Goal: Communication & Community: Answer question/provide support

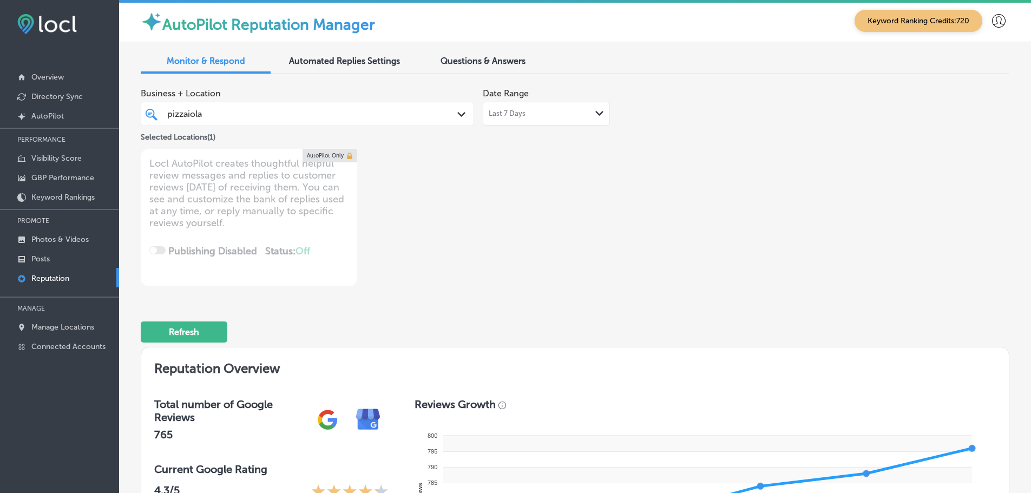
scroll to position [3, 0]
click at [457, 115] on polygon at bounding box center [461, 114] width 8 height 5
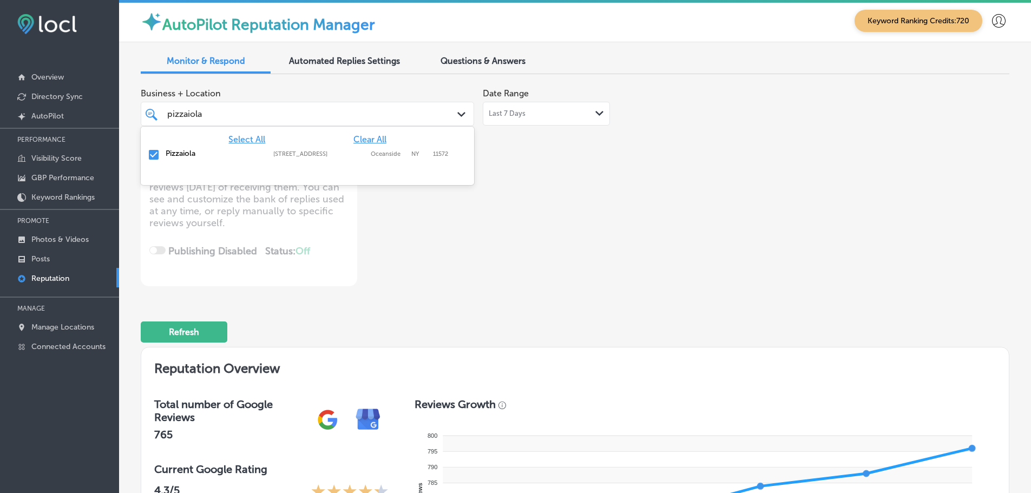
drag, startPoint x: 200, startPoint y: 114, endPoint x: 160, endPoint y: 115, distance: 39.5
click at [160, 115] on div "pizzaiola pizzaiola Path Created with Sketch." at bounding box center [307, 114] width 332 height 17
type input "a"
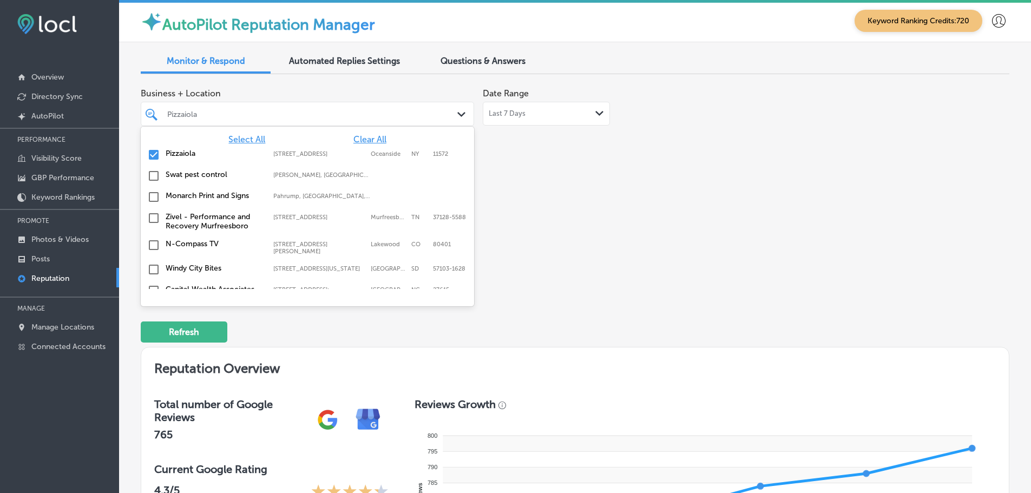
click at [250, 138] on span "Select All" at bounding box center [246, 139] width 37 height 10
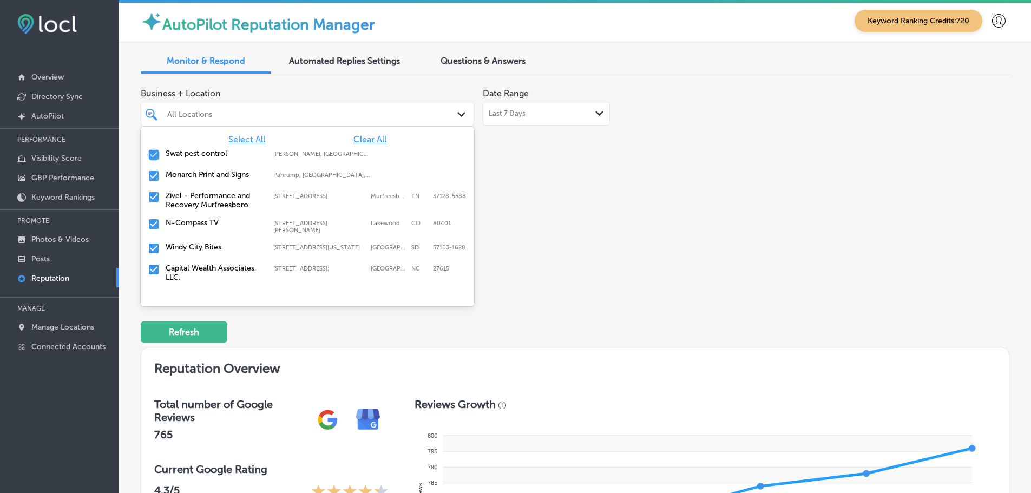
click at [157, 150] on input "checkbox" at bounding box center [153, 154] width 13 height 13
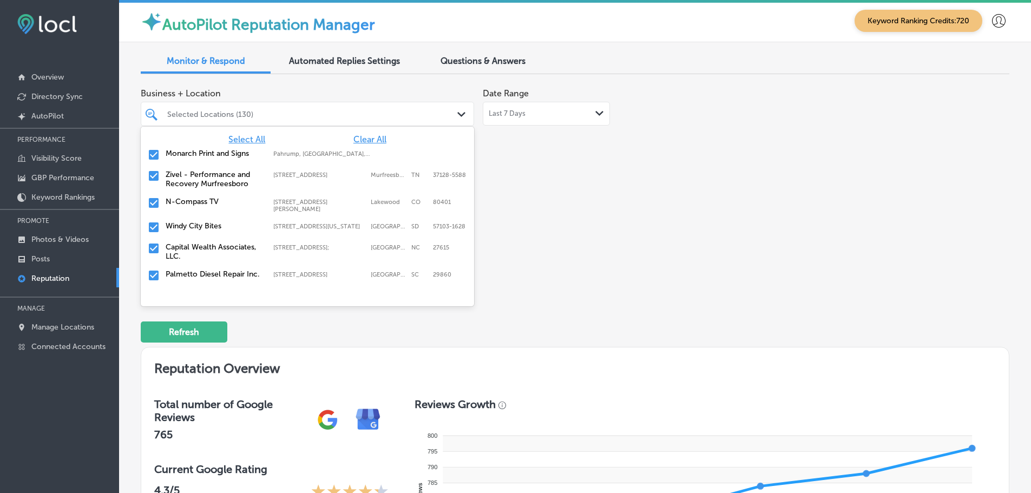
click at [159, 156] on input "checkbox" at bounding box center [153, 154] width 13 height 13
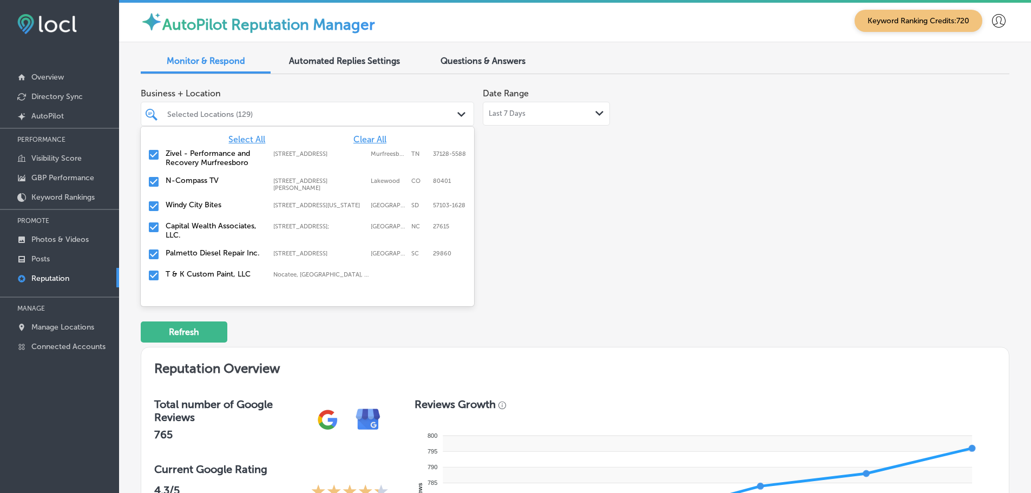
click at [159, 156] on input "checkbox" at bounding box center [153, 154] width 13 height 13
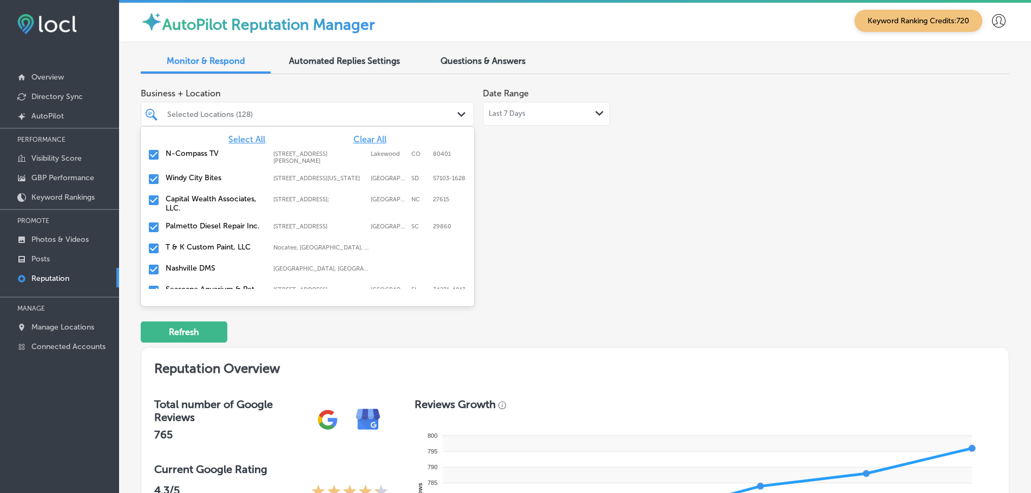
click at [162, 173] on div "[GEOGRAPHIC_DATA] Bites [STREET_ADDRESS][US_STATE]-1628 [STREET_ADDRESS][US_STA…" at bounding box center [307, 179] width 325 height 17
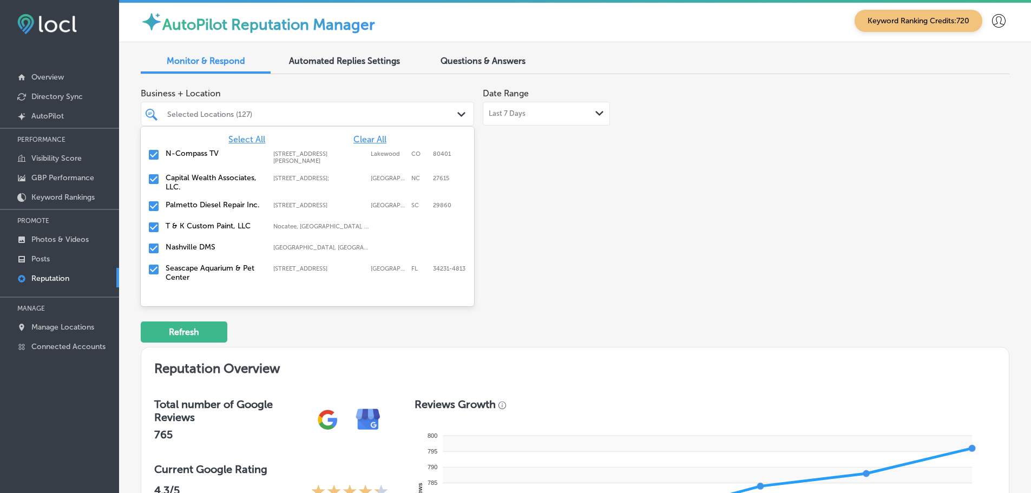
click at [163, 208] on div "Palmetto Diesel Repair Inc. [STREET_ADDRESS][GEOGRAPHIC_DATA][STREET_ADDRESS]" at bounding box center [307, 206] width 325 height 17
click at [163, 208] on div "T & K Custom Paint, LLC [GEOGRAPHIC_DATA], [GEOGRAPHIC_DATA], [GEOGRAPHIC_DATA]…" at bounding box center [307, 206] width 325 height 17
click at [163, 208] on div "Nashville DMS [GEOGRAPHIC_DATA], [GEOGRAPHIC_DATA], [GEOGRAPHIC_DATA] | [GEOGRA…" at bounding box center [307, 206] width 325 height 17
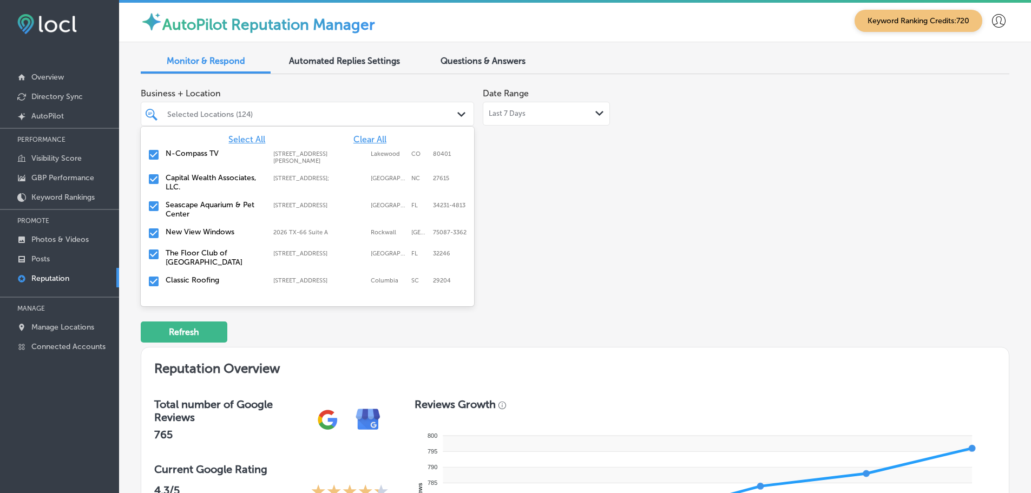
click at [163, 208] on div "[GEOGRAPHIC_DATA] [STREET_ADDRESS]-4813 [STREET_ADDRESS]" at bounding box center [307, 209] width 325 height 23
click at [163, 208] on div "New View Windows 2026 TX-[GEOGRAPHIC_DATA]-3362 [GEOGRAPHIC_DATA]-3362" at bounding box center [307, 206] width 325 height 17
click at [163, 208] on div "The Floor Club of [GEOGRAPHIC_DATA] [STREET_ADDRESS][GEOGRAPHIC_DATA][STREET_AD…" at bounding box center [307, 209] width 325 height 23
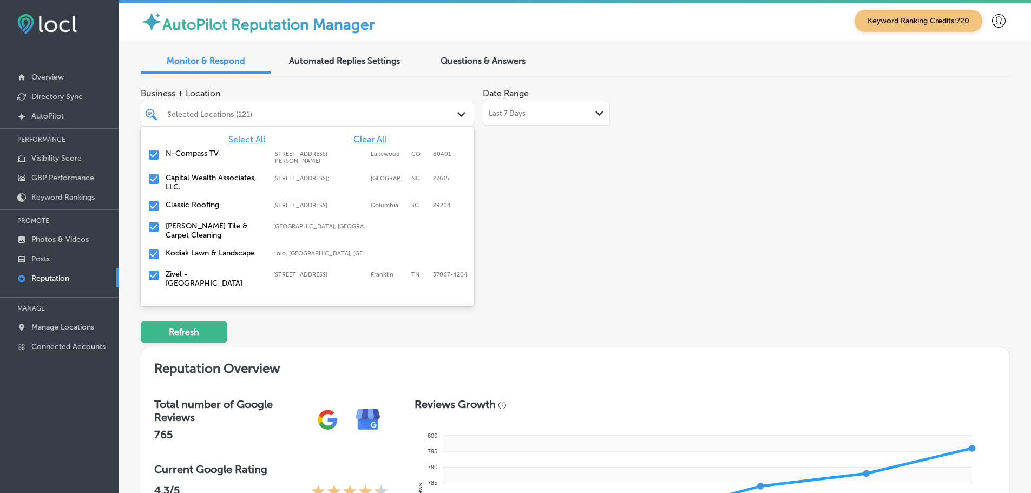
click at [163, 208] on div "Classic Roofing [STREET_ADDRESS] [STREET_ADDRESS]" at bounding box center [307, 206] width 325 height 17
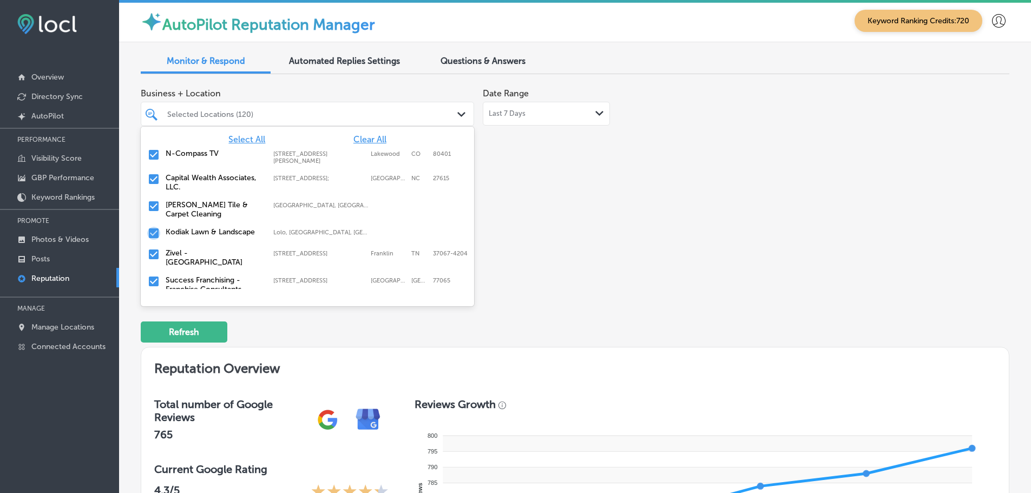
click at [158, 234] on input "checkbox" at bounding box center [153, 233] width 13 height 13
click at [157, 261] on input "checkbox" at bounding box center [153, 260] width 13 height 13
click at [156, 261] on input "checkbox" at bounding box center [153, 260] width 13 height 13
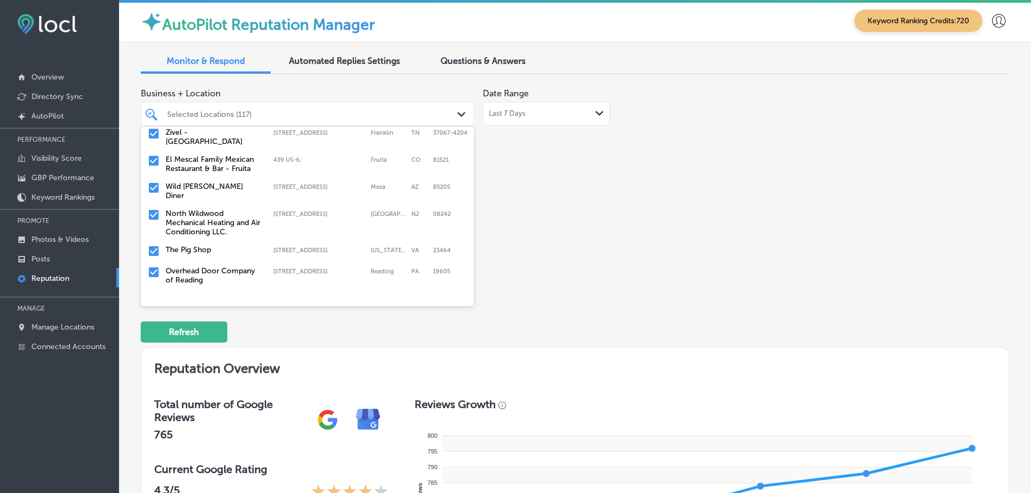
scroll to position [108, 0]
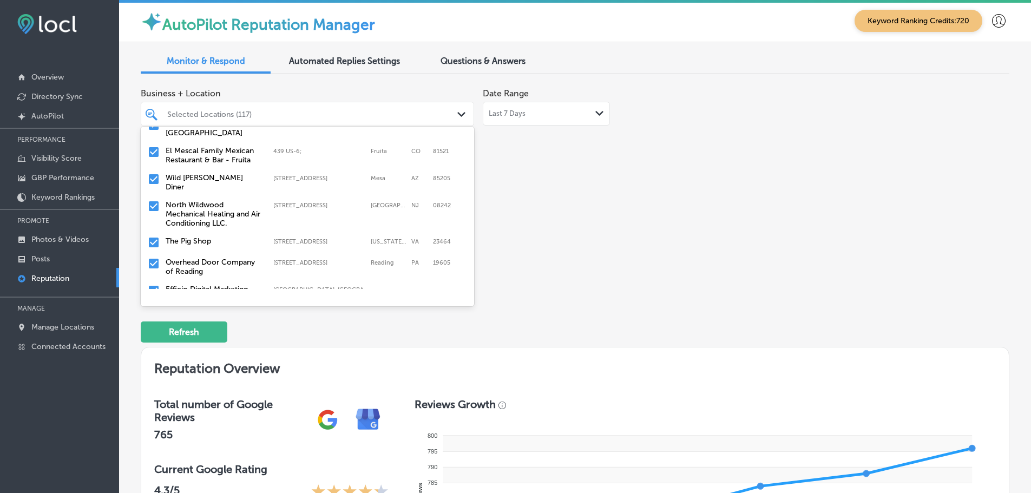
click at [224, 205] on label "North Wildwood Mechanical Heating and Air Conditioning LLC." at bounding box center [214, 214] width 97 height 28
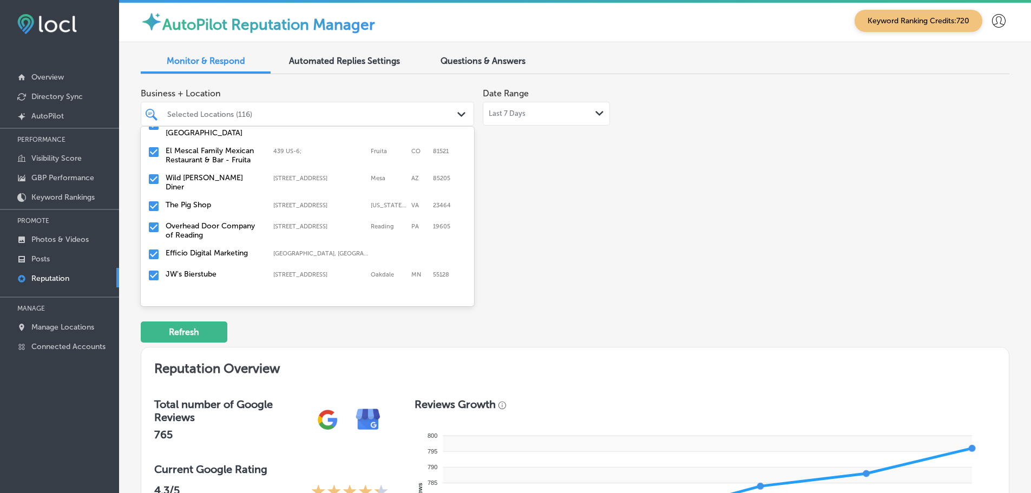
click at [198, 201] on label "The Pig Shop" at bounding box center [214, 204] width 97 height 9
click at [180, 200] on label "Overhead Door Company of Reading" at bounding box center [214, 209] width 97 height 18
click at [205, 221] on label "JW's Bierstube" at bounding box center [214, 225] width 97 height 9
click at [178, 221] on label "[GEOGRAPHIC_DATA][DEMOGRAPHIC_DATA]" at bounding box center [214, 230] width 97 height 18
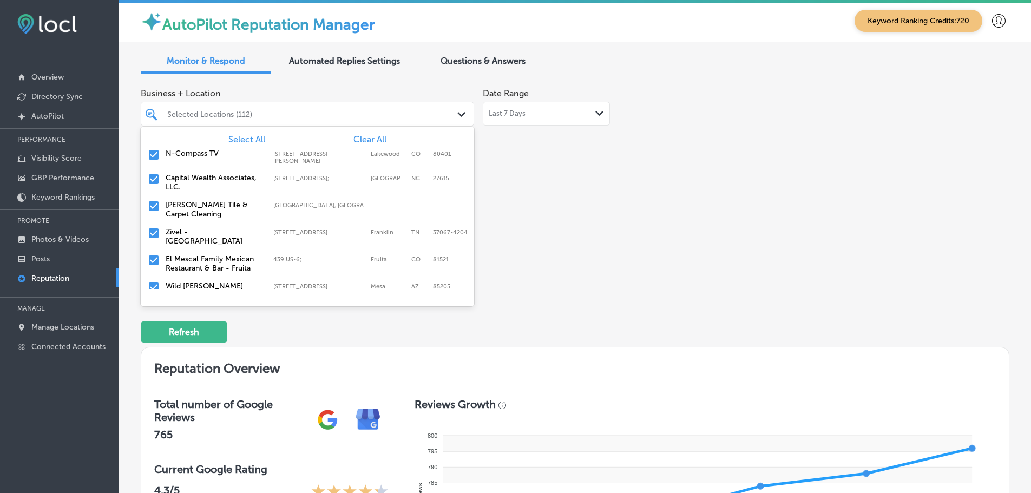
scroll to position [54, 0]
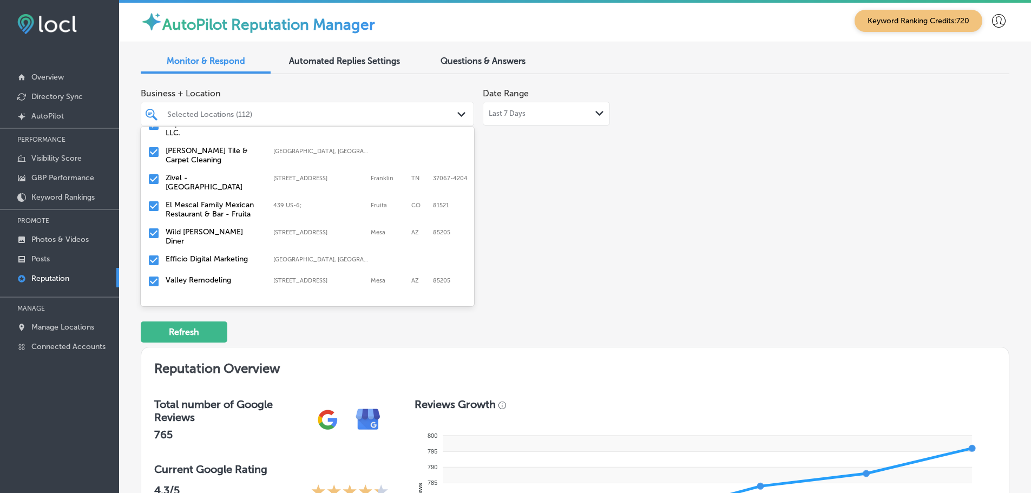
click at [198, 275] on label "Valley Remodeling" at bounding box center [214, 279] width 97 height 9
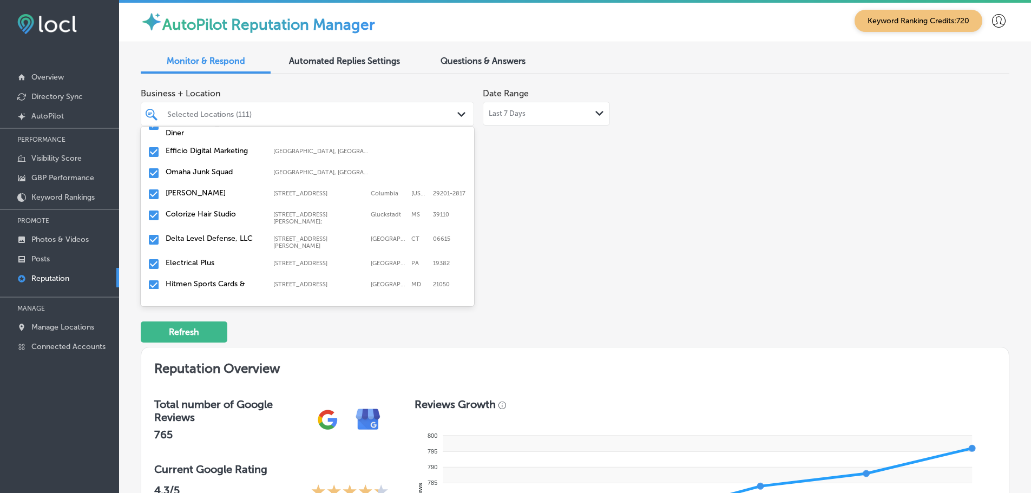
scroll to position [108, 0]
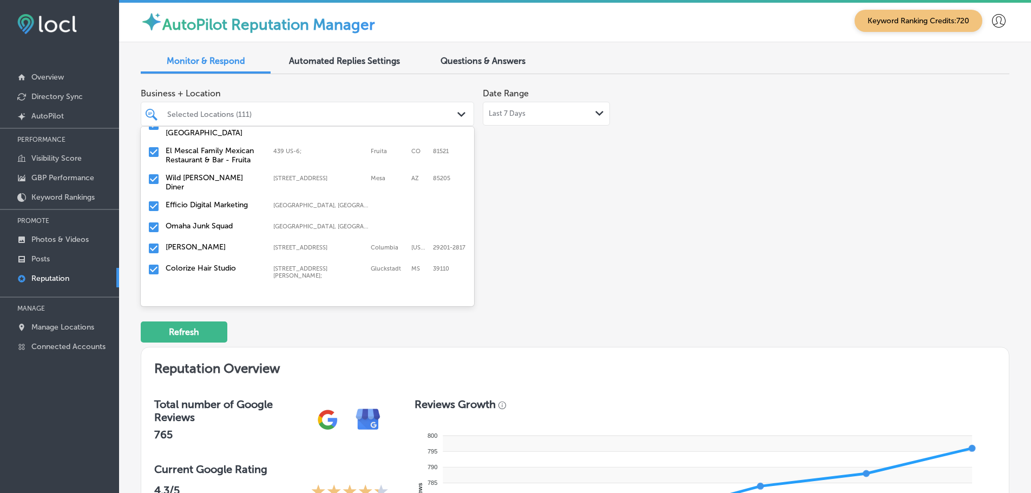
click at [204, 222] on label "Omaha Junk Squad" at bounding box center [214, 225] width 97 height 9
click at [182, 222] on label "[PERSON_NAME]" at bounding box center [214, 225] width 97 height 9
click at [225, 221] on label "Colorize Hair Studio" at bounding box center [214, 225] width 97 height 9
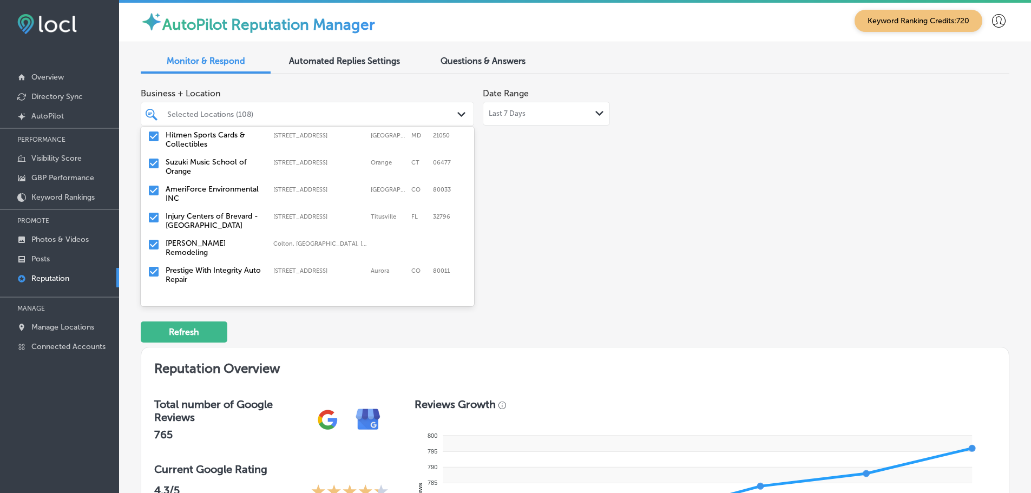
scroll to position [271, 0]
click at [225, 219] on div "[PERSON_NAME] Remodeling [GEOGRAPHIC_DATA], [GEOGRAPHIC_DATA], [GEOGRAPHIC_DATA…" at bounding box center [307, 221] width 333 height 27
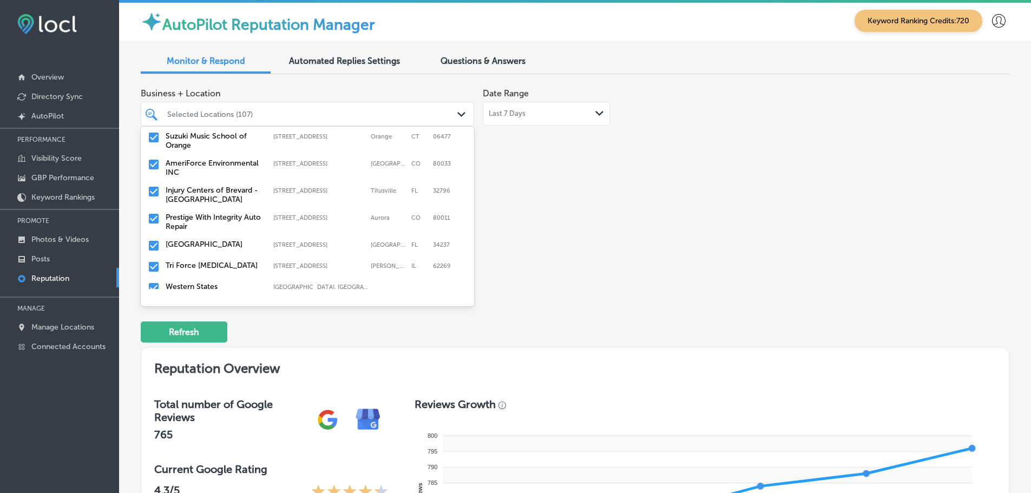
click at [226, 218] on label "Prestige With Integrity Auto Repair" at bounding box center [214, 222] width 97 height 18
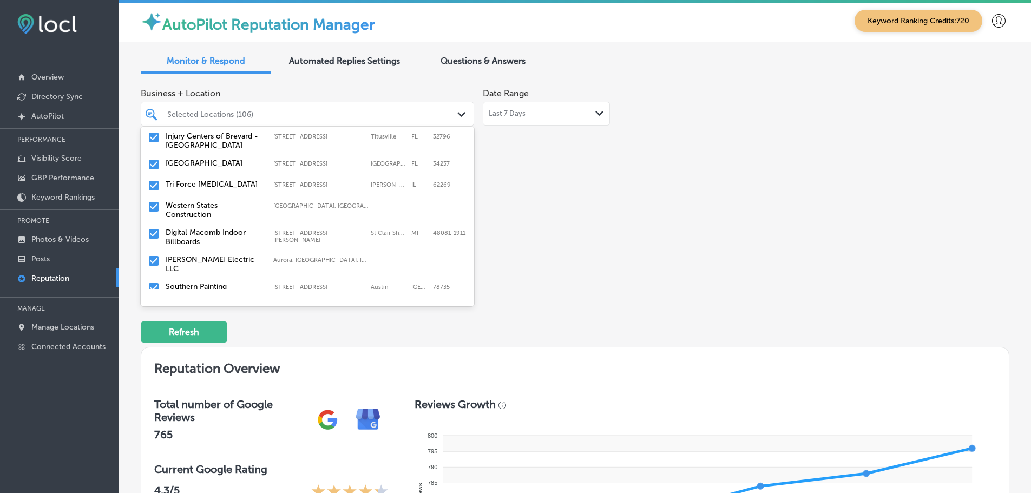
click at [229, 180] on label "Tri Force [MEDICAL_DATA]" at bounding box center [214, 184] width 97 height 9
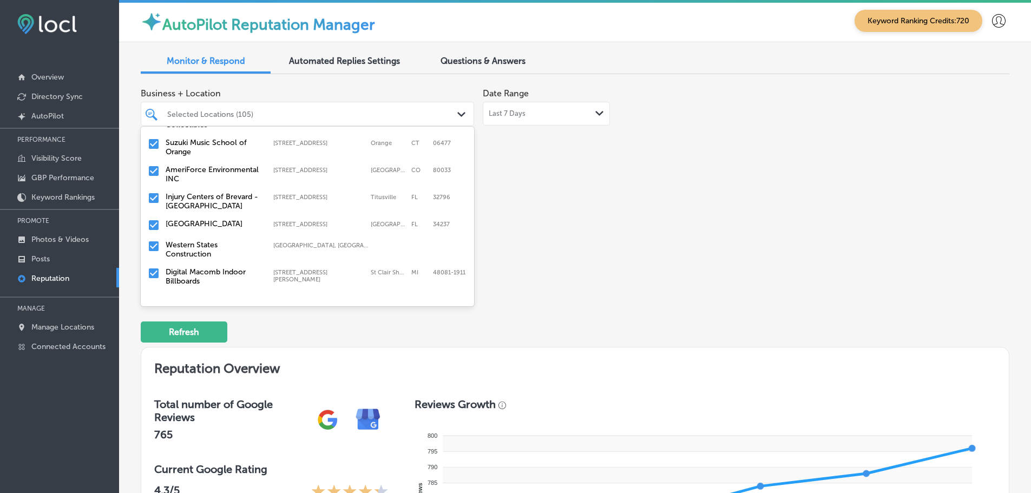
scroll to position [271, 0]
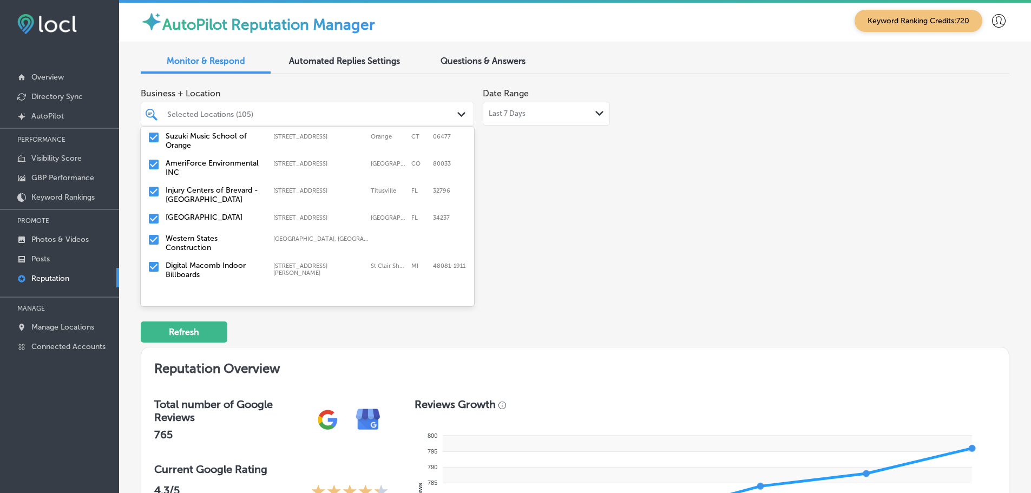
click at [199, 237] on label "Western States Construction" at bounding box center [214, 243] width 97 height 18
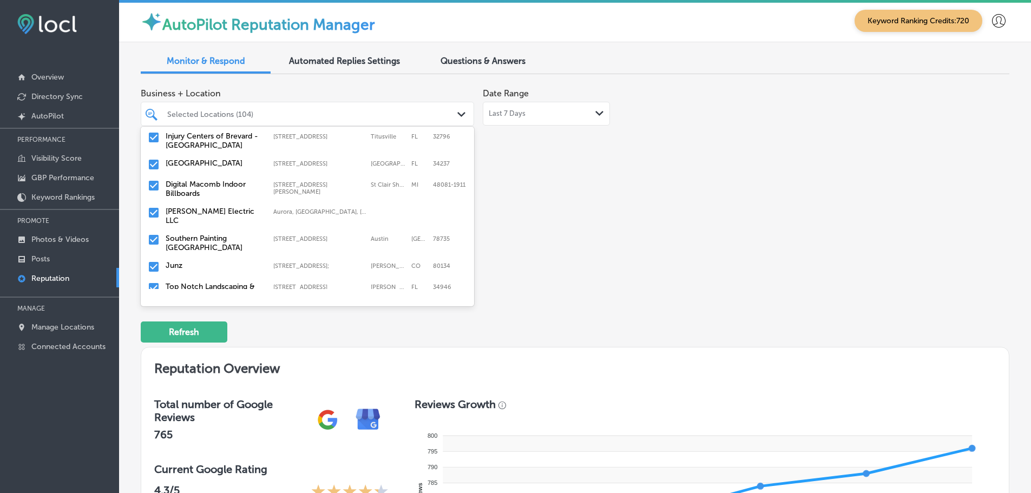
click at [211, 207] on label "[PERSON_NAME] Electric LLC" at bounding box center [214, 216] width 97 height 18
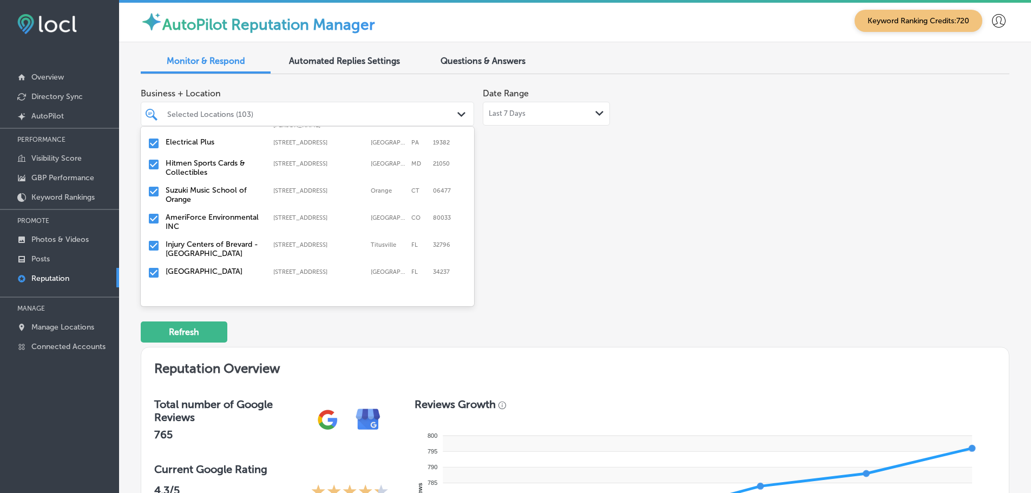
scroll to position [271, 0]
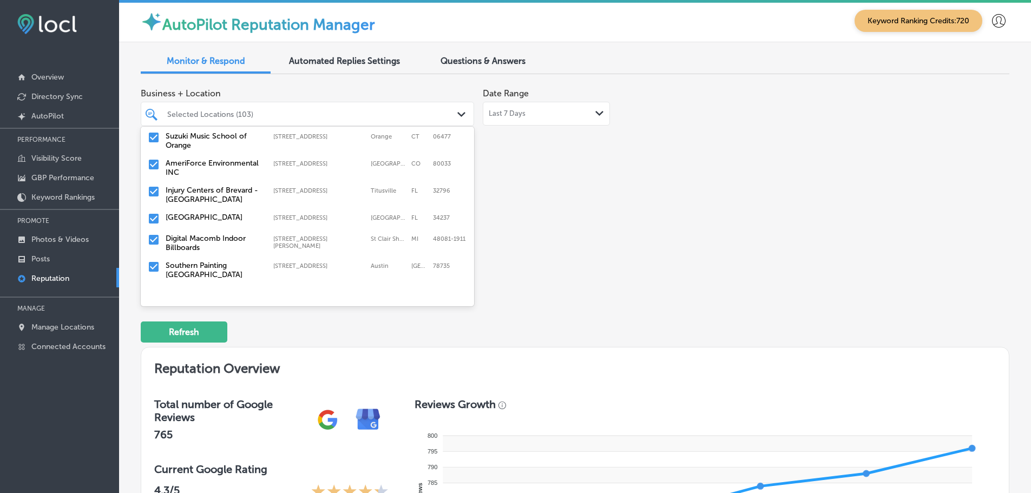
click at [211, 261] on label "Southern Painting [GEOGRAPHIC_DATA]" at bounding box center [214, 270] width 97 height 18
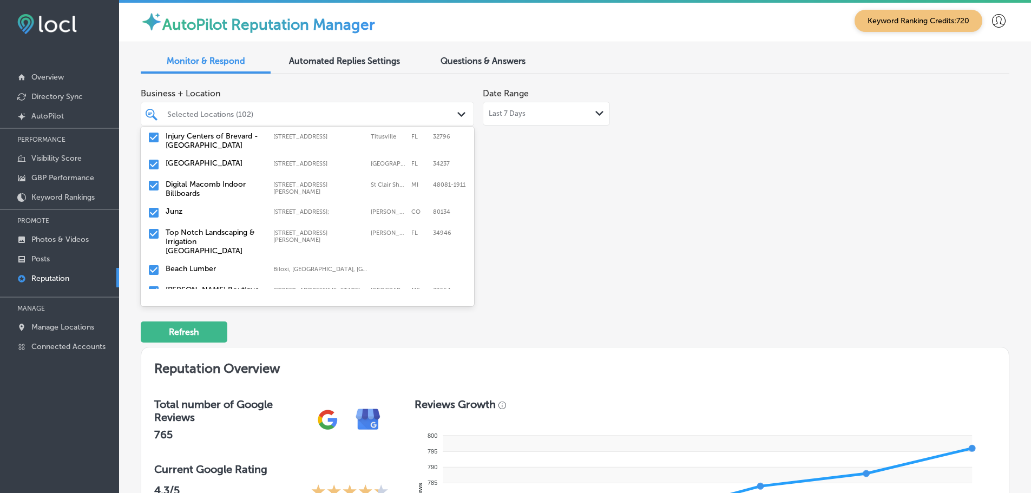
click at [220, 228] on label "Top Notch Landscaping & Irrigation [GEOGRAPHIC_DATA]" at bounding box center [214, 242] width 97 height 28
click at [220, 228] on label "Beach Lumber" at bounding box center [214, 232] width 97 height 9
click at [202, 249] on label "Shabby Chic Boutique & [MEDICAL_DATA]" at bounding box center [214, 258] width 97 height 18
click at [218, 249] on label "Lucrative Landscapes" at bounding box center [214, 253] width 97 height 9
click at [220, 249] on label "A&B Plumbing and Mechanical Inc." at bounding box center [214, 258] width 97 height 18
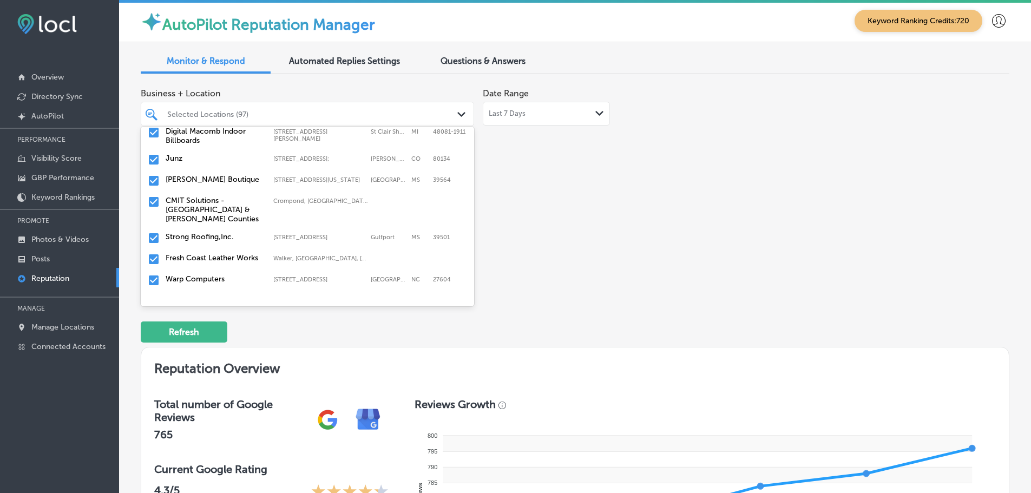
scroll to position [379, 0]
click at [195, 195] on label "CMIT Solutions - [GEOGRAPHIC_DATA] & [PERSON_NAME] Counties" at bounding box center [214, 209] width 97 height 28
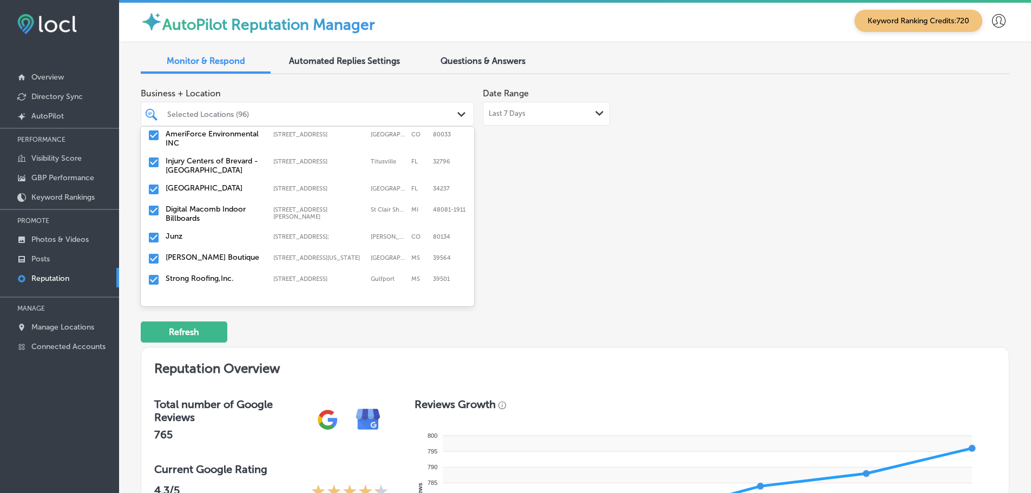
scroll to position [325, 0]
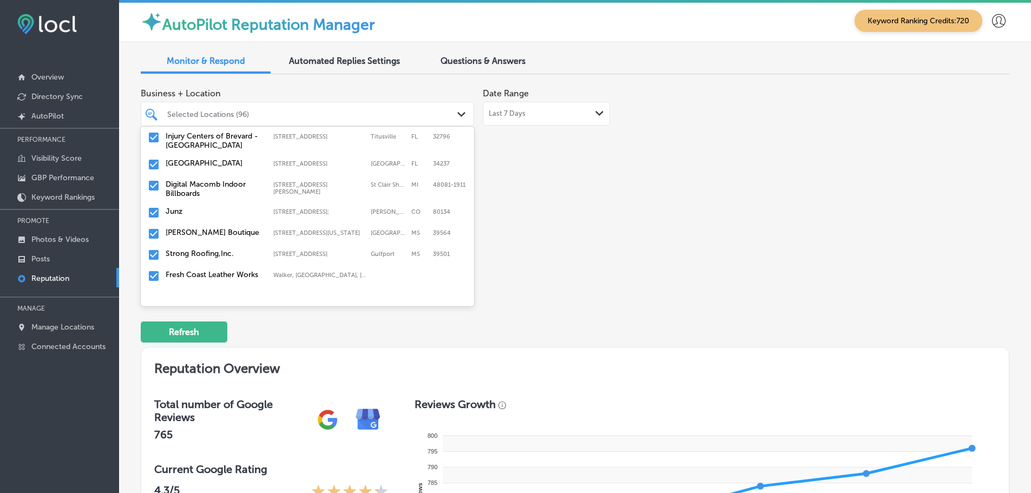
click at [216, 249] on label "Strong Roofing,Inc." at bounding box center [214, 253] width 97 height 9
click at [208, 249] on label "Fresh Coast Leather Works" at bounding box center [214, 253] width 97 height 9
click at [215, 249] on label "Warp Computers" at bounding box center [214, 253] width 97 height 9
click at [212, 249] on label "No Name [GEOGRAPHIC_DATA]" at bounding box center [214, 258] width 97 height 18
click at [209, 249] on label "Zivel - Performance and Recovery [PERSON_NAME]" at bounding box center [214, 258] width 97 height 18
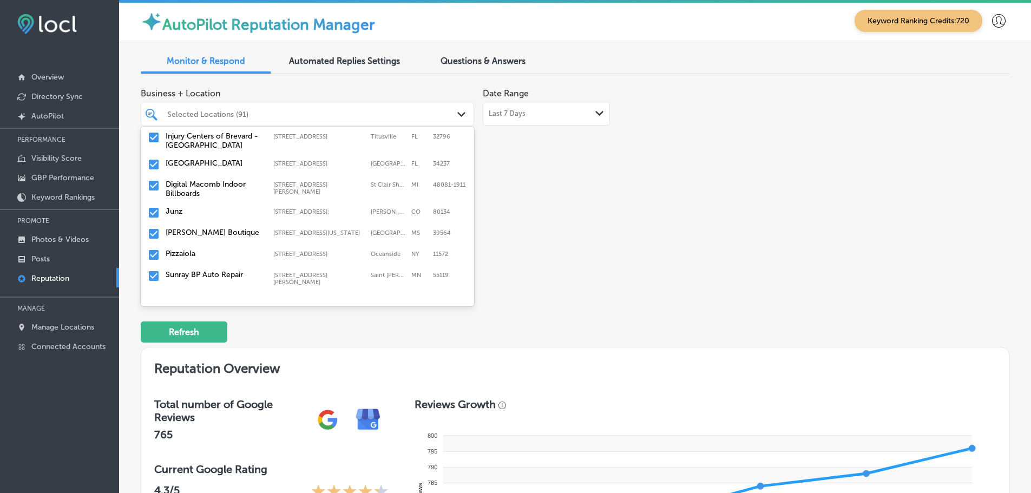
scroll to position [379, 0]
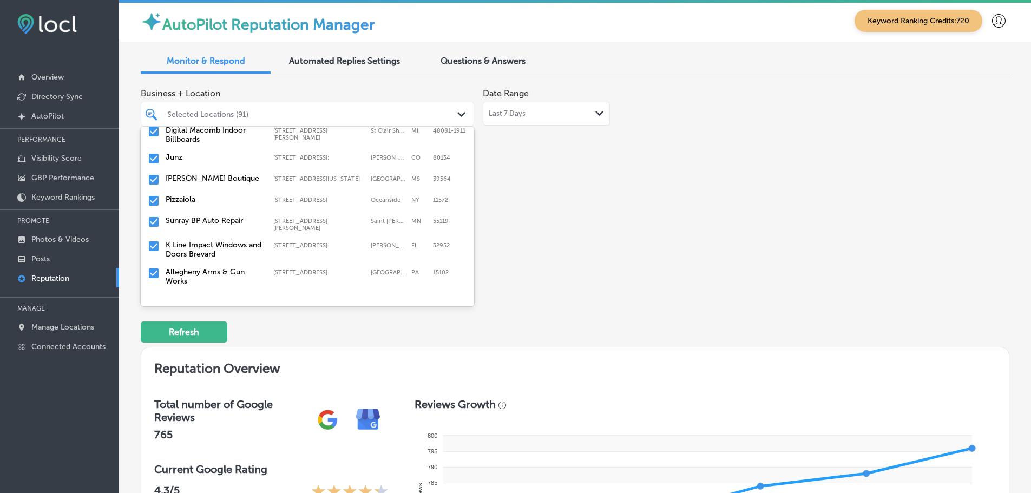
click at [195, 240] on label "K Line Impact Windows and Doors Brevard" at bounding box center [214, 249] width 97 height 18
click at [193, 267] on label "Castle Road Construction Inc" at bounding box center [214, 276] width 97 height 18
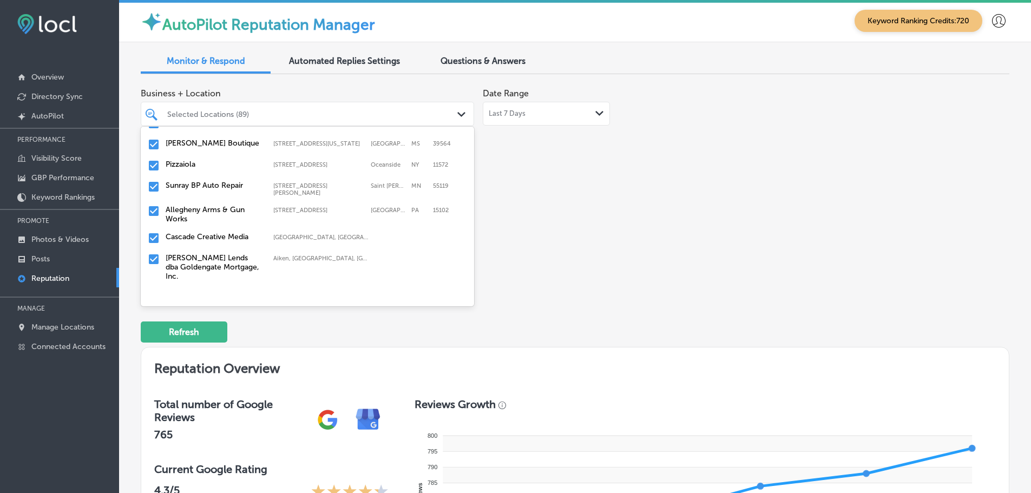
scroll to position [433, 0]
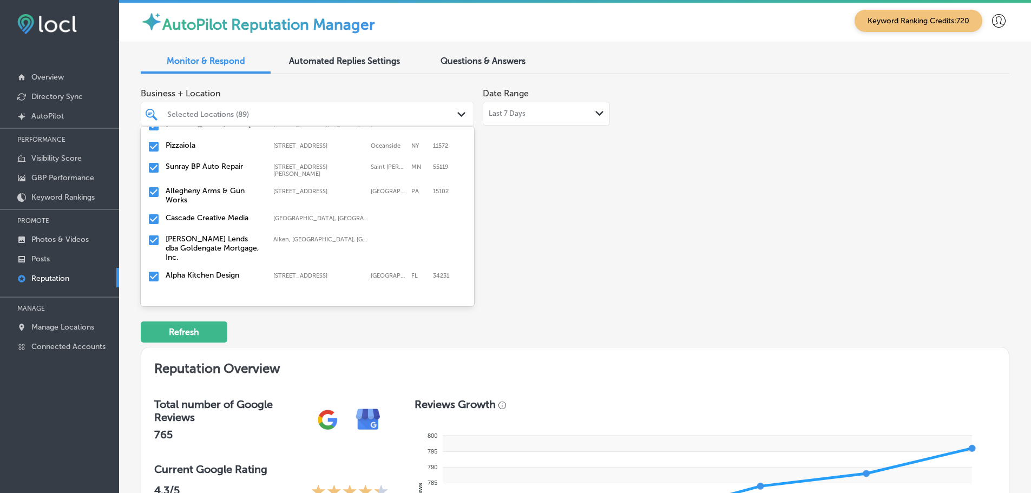
click at [204, 234] on label "[PERSON_NAME] Lends dba Goldengate Mortgage, Inc." at bounding box center [214, 248] width 97 height 28
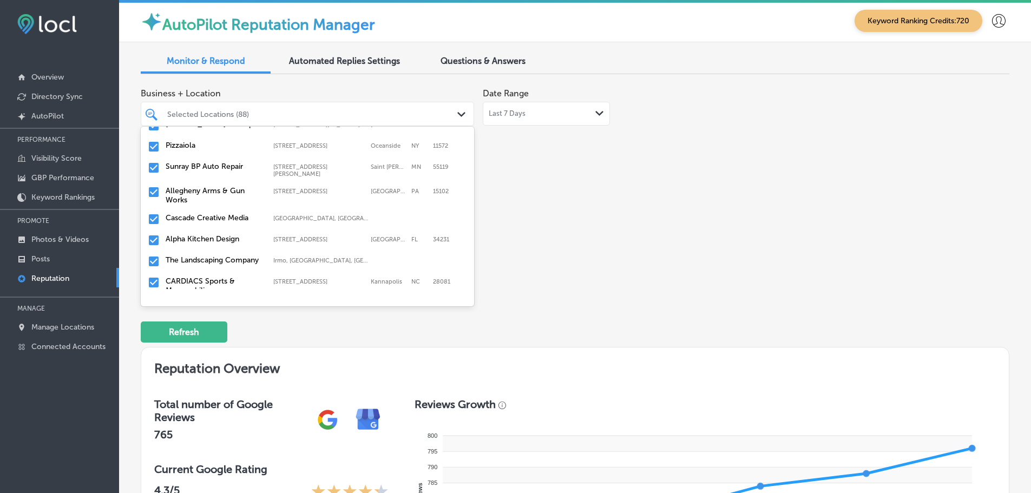
click at [207, 255] on label "The Landscaping Company" at bounding box center [214, 259] width 97 height 9
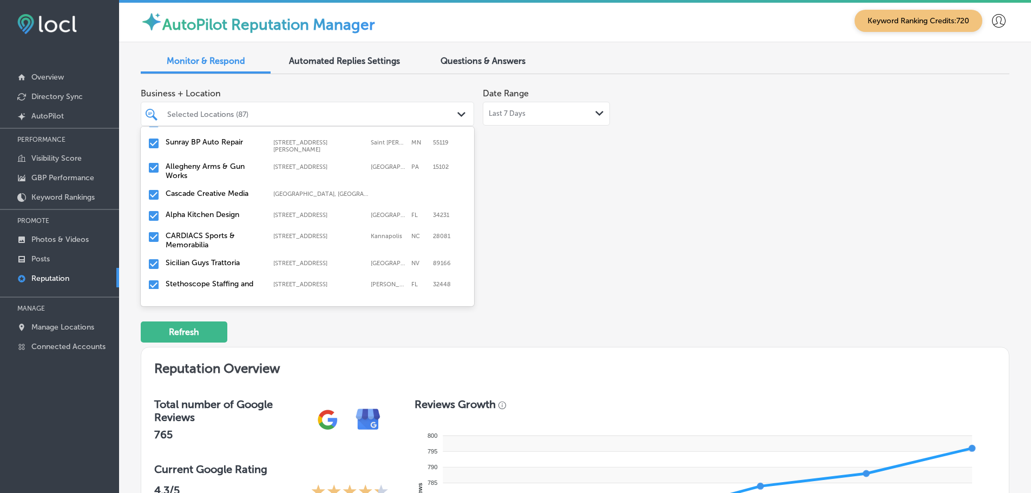
scroll to position [487, 0]
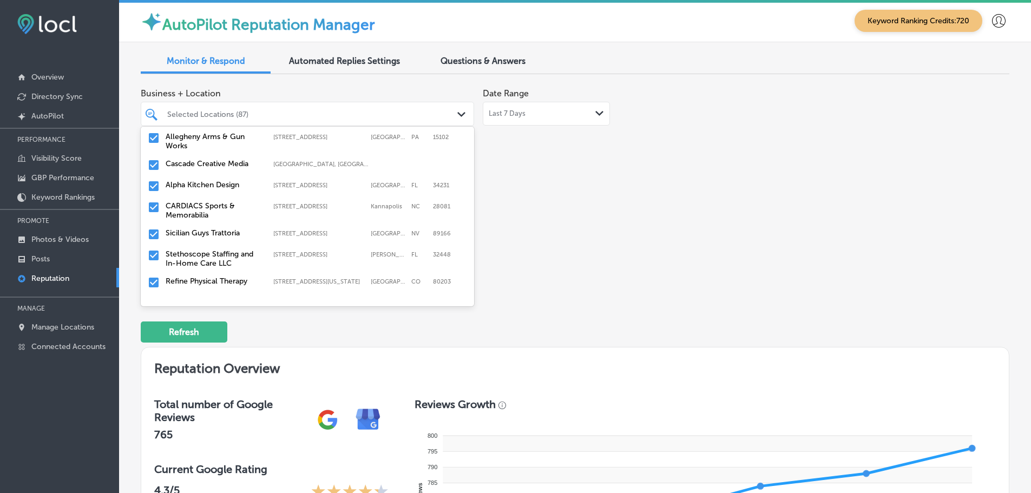
click at [216, 204] on label "CARDIACS Sports & Memorabilia" at bounding box center [214, 210] width 97 height 18
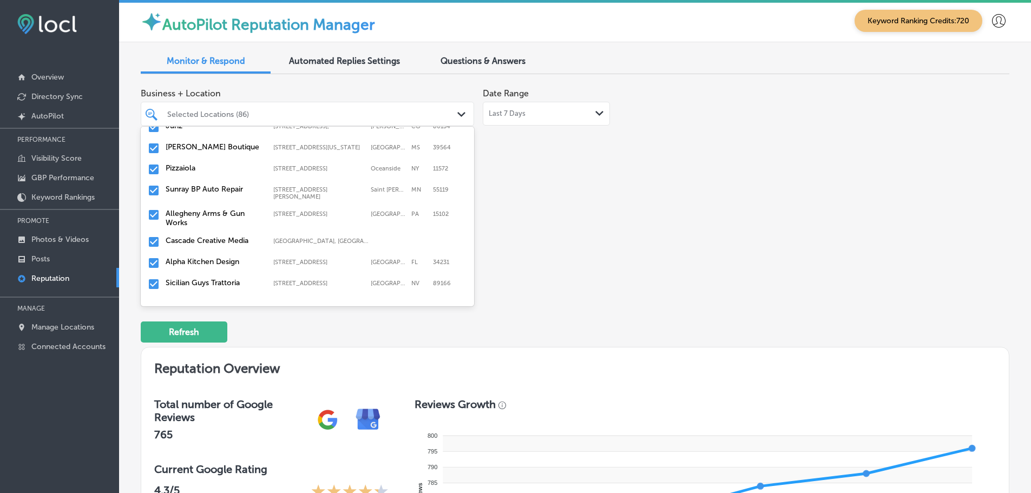
scroll to position [433, 0]
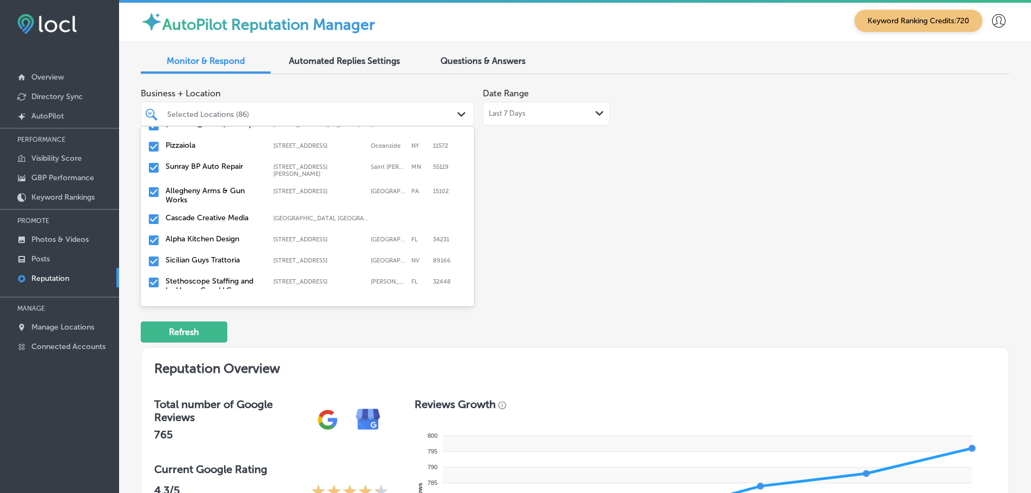
click at [206, 255] on label "Sicilian Guys Trattoria" at bounding box center [214, 259] width 97 height 9
click at [212, 255] on label "Stethoscope Staffing and In-Home Care LLC" at bounding box center [214, 264] width 97 height 18
click at [214, 255] on label "Refine Physical Therapy" at bounding box center [214, 259] width 97 height 9
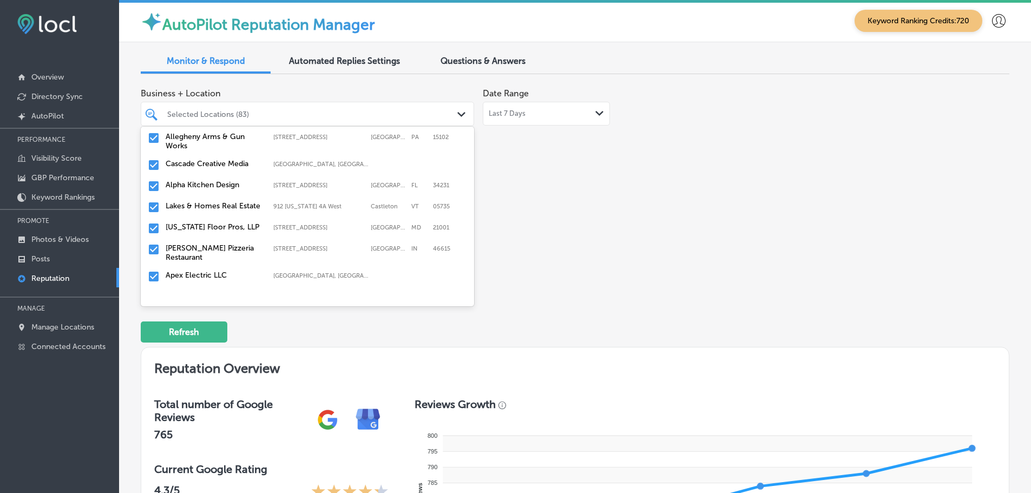
click at [214, 226] on div "[US_STATE][GEOGRAPHIC_DATA][STREET_ADDRESS][STREET_ADDRESS]" at bounding box center [307, 228] width 325 height 17
click at [211, 233] on label "[PERSON_NAME] Pizzeria Restaurant" at bounding box center [214, 231] width 97 height 18
click at [218, 224] on label "Apex Electric LLC" at bounding box center [214, 226] width 97 height 9
click at [214, 222] on label "Craftmasters Remodeling" at bounding box center [214, 226] width 97 height 9
click at [214, 222] on label "Flooring Designz" at bounding box center [214, 226] width 97 height 9
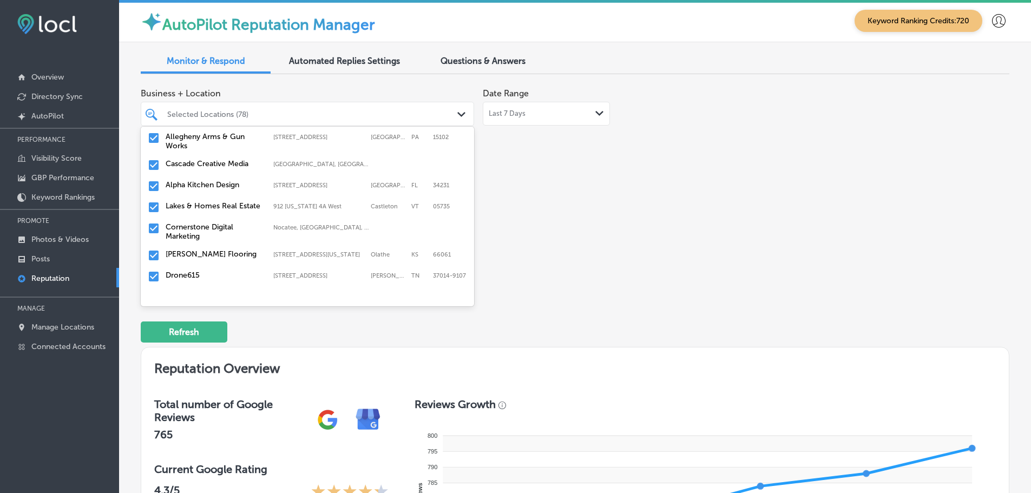
click at [189, 255] on div "[PERSON_NAME] Flooring [STREET_ADDRESS][US_STATE] [STREET_ADDRESS][US_STATE]" at bounding box center [307, 255] width 325 height 17
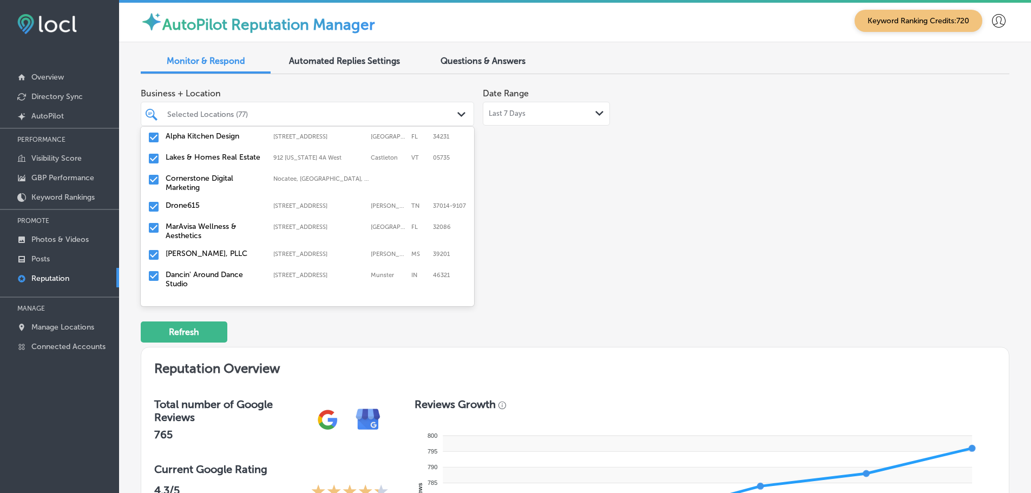
scroll to position [541, 0]
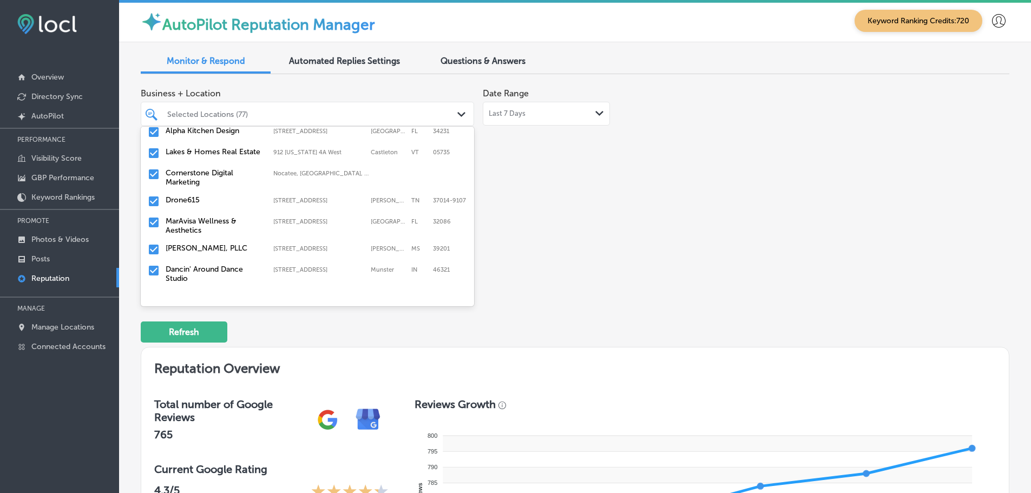
click at [204, 199] on div "Drone615 [STREET_ADDRESS][PERSON_NAME] [STREET_ADDRESS][PERSON_NAME]" at bounding box center [307, 201] width 325 height 17
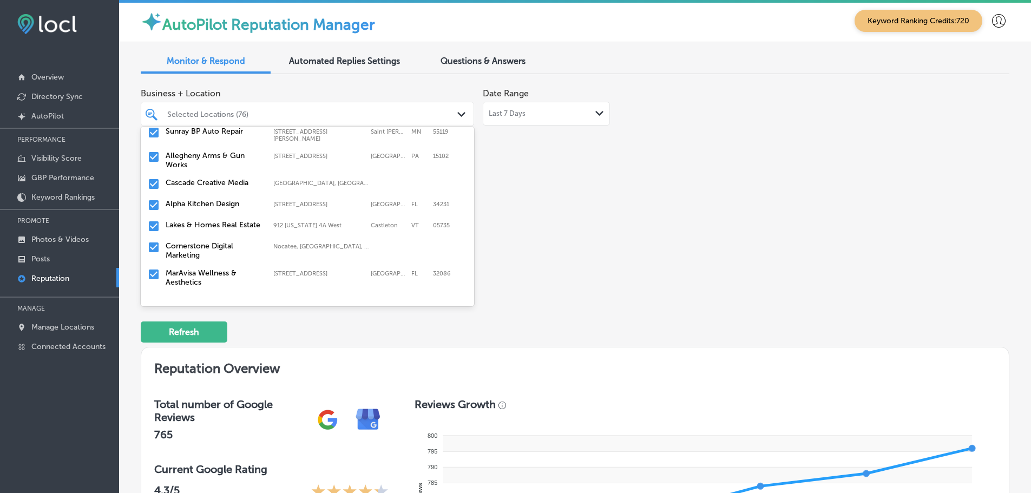
scroll to position [487, 0]
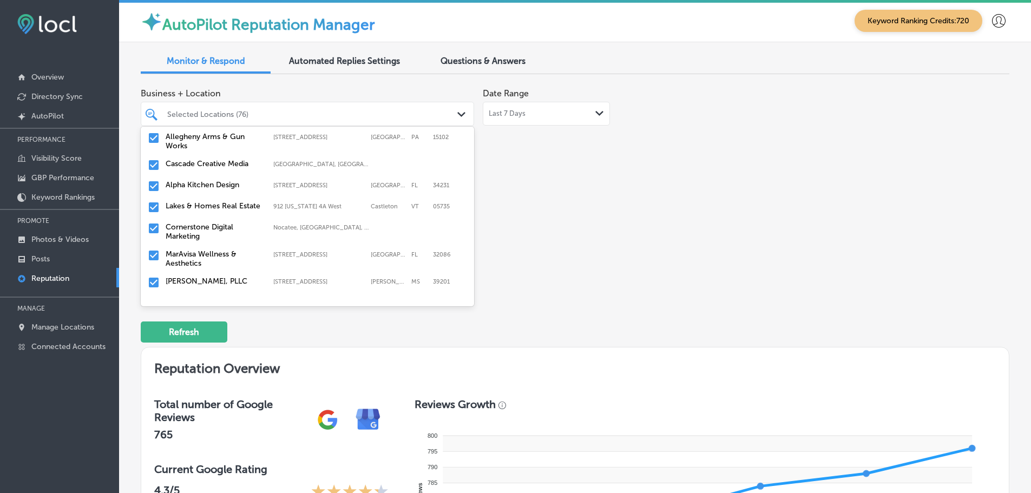
click at [208, 251] on label "MarAvisa Wellness & Aesthetics" at bounding box center [214, 259] width 97 height 18
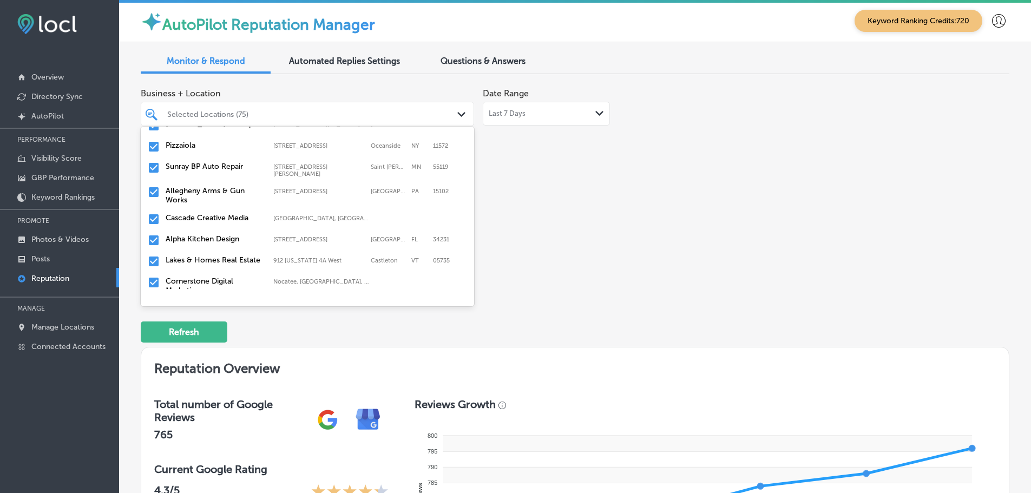
scroll to position [541, 0]
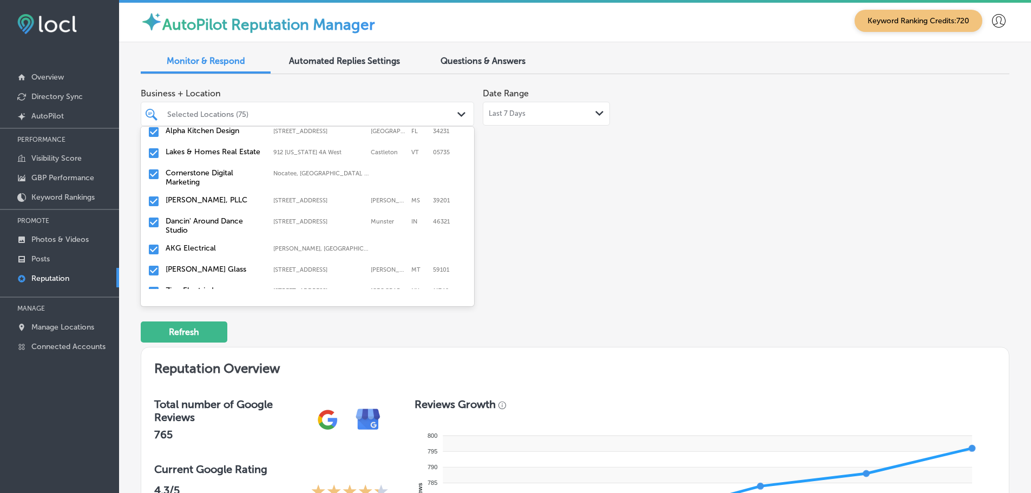
click at [194, 195] on label "[PERSON_NAME], PLLC" at bounding box center [214, 199] width 97 height 9
click at [220, 199] on label "Dancin' Around Dance Studio" at bounding box center [214, 204] width 97 height 18
click at [201, 195] on label "AKG Electrical" at bounding box center [214, 199] width 97 height 9
click at [201, 235] on div "CARDIACS Sports & Memorabilia [STREET_ADDRESS] [STREET_ADDRESS]" at bounding box center [307, 246] width 325 height 23
click at [201, 239] on label "[PERSON_NAME] Farm Garden DBA Cobleskill Agway" at bounding box center [214, 252] width 97 height 28
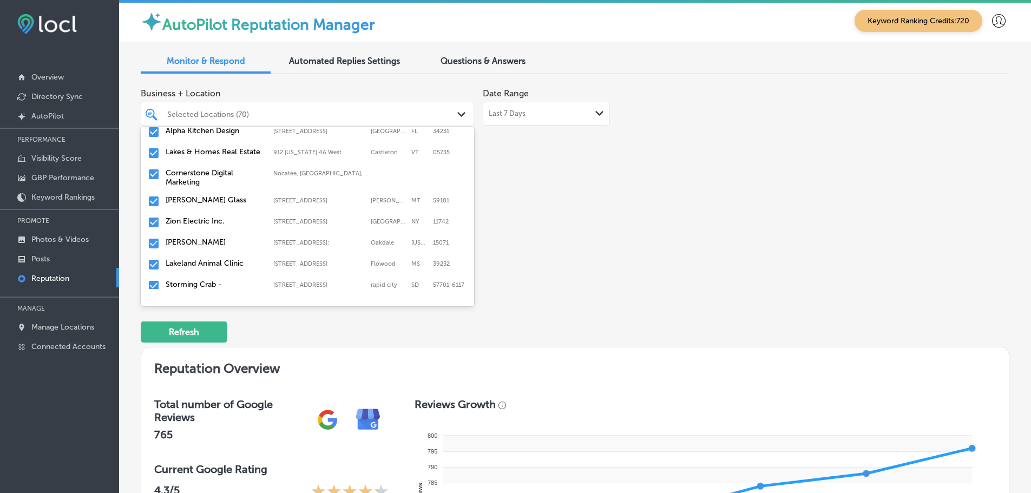
click at [213, 259] on label "Lakeland Animal Clinic" at bounding box center [214, 263] width 97 height 9
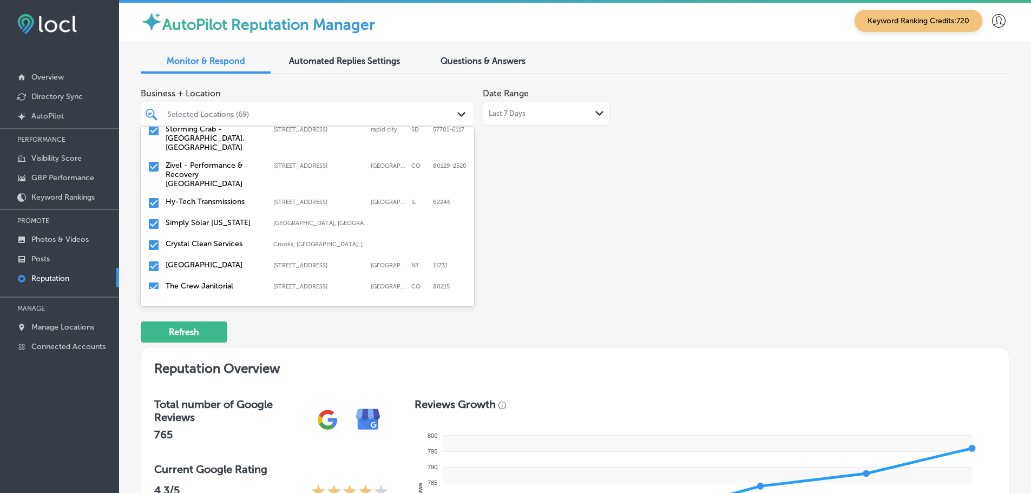
scroll to position [649, 0]
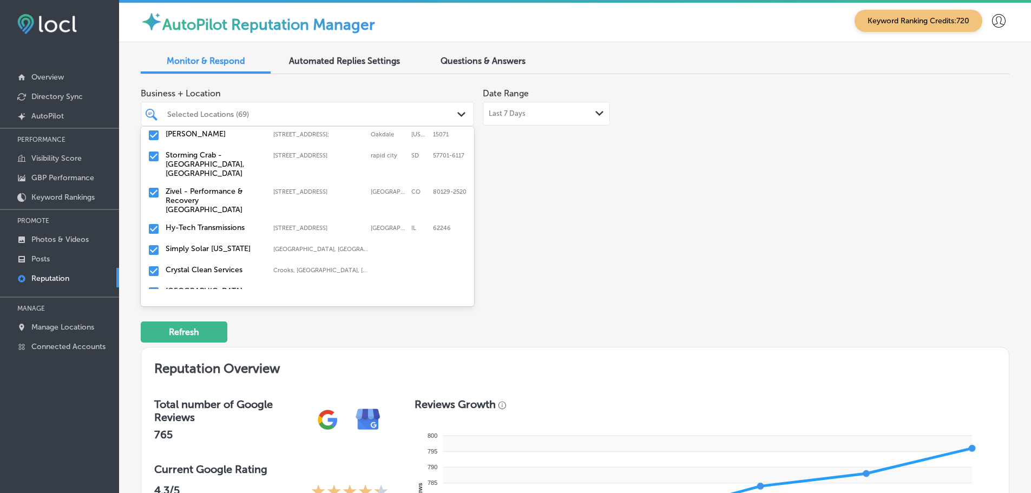
click at [204, 160] on label "Storming Crab - [GEOGRAPHIC_DATA], [GEOGRAPHIC_DATA]" at bounding box center [214, 164] width 97 height 28
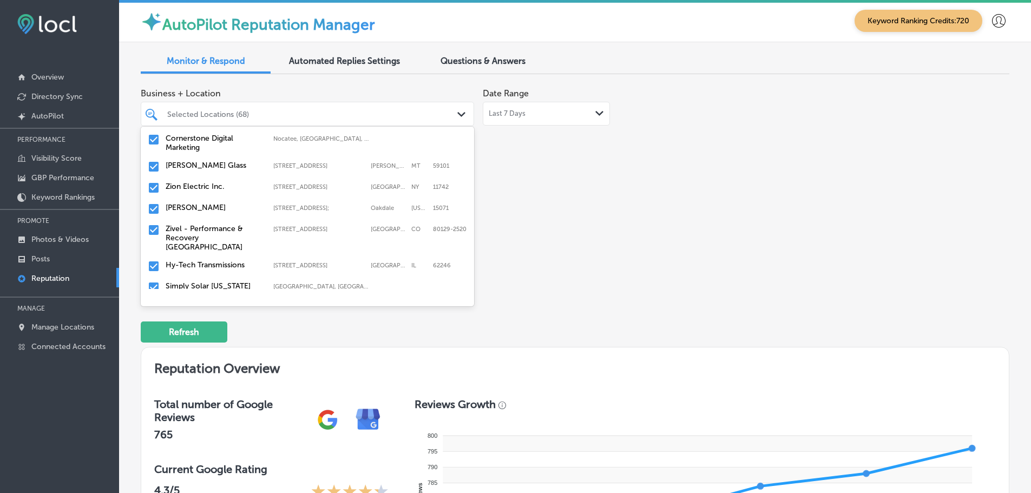
scroll to position [595, 0]
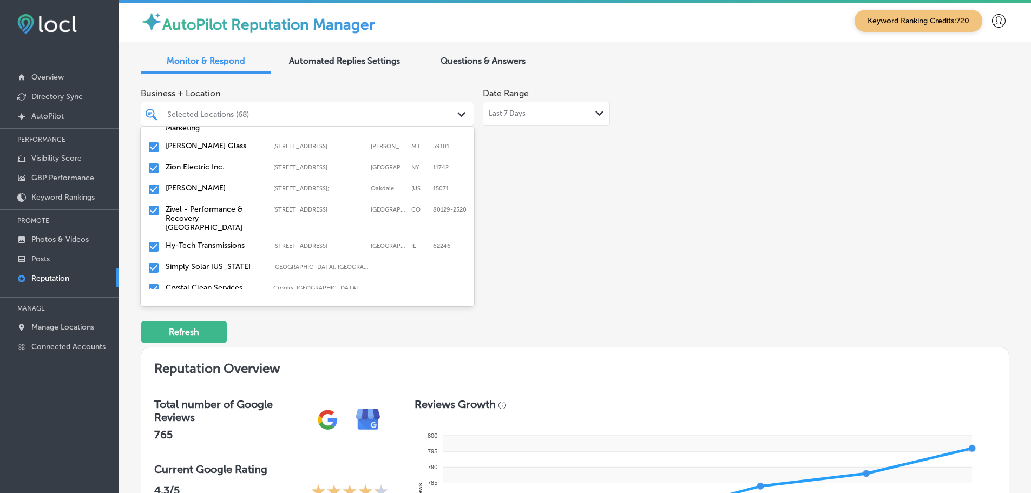
click at [182, 205] on label "Zivel - Performance & Recovery [GEOGRAPHIC_DATA]" at bounding box center [214, 219] width 97 height 28
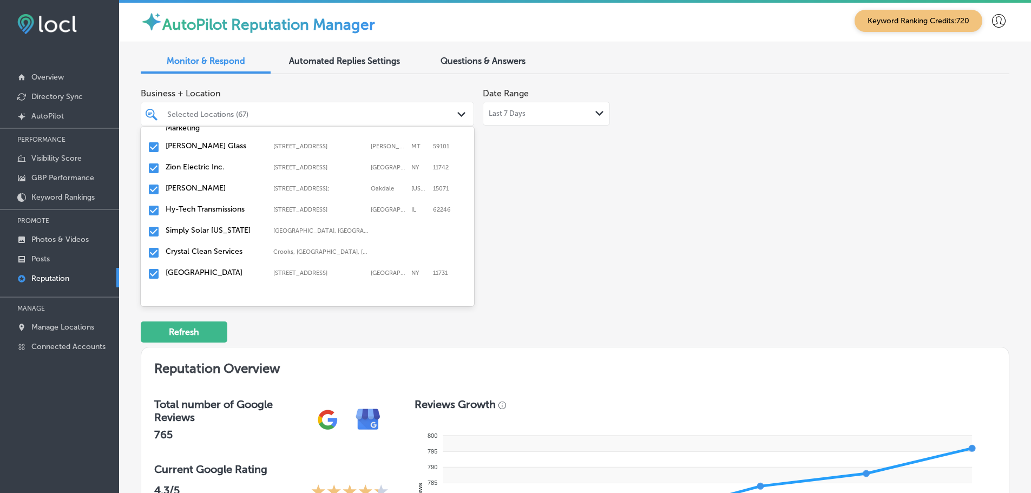
click at [198, 226] on label "Simply Solar [US_STATE]" at bounding box center [214, 230] width 97 height 9
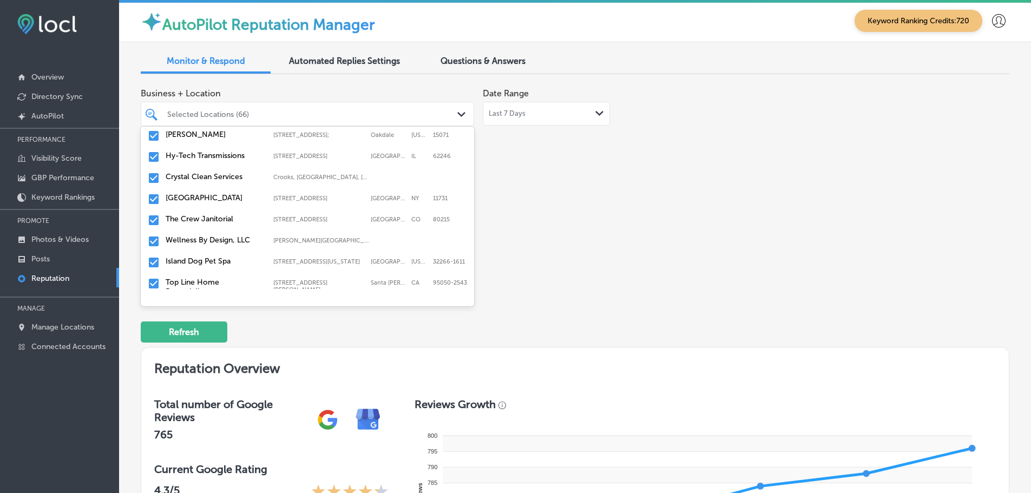
scroll to position [649, 0]
click at [187, 172] on label "Crystal Clean Services" at bounding box center [214, 176] width 97 height 9
click at [188, 195] on label "The Crew Janitorial" at bounding box center [214, 197] width 97 height 9
click at [191, 239] on label "Top Line Home Remodeling" at bounding box center [214, 244] width 97 height 18
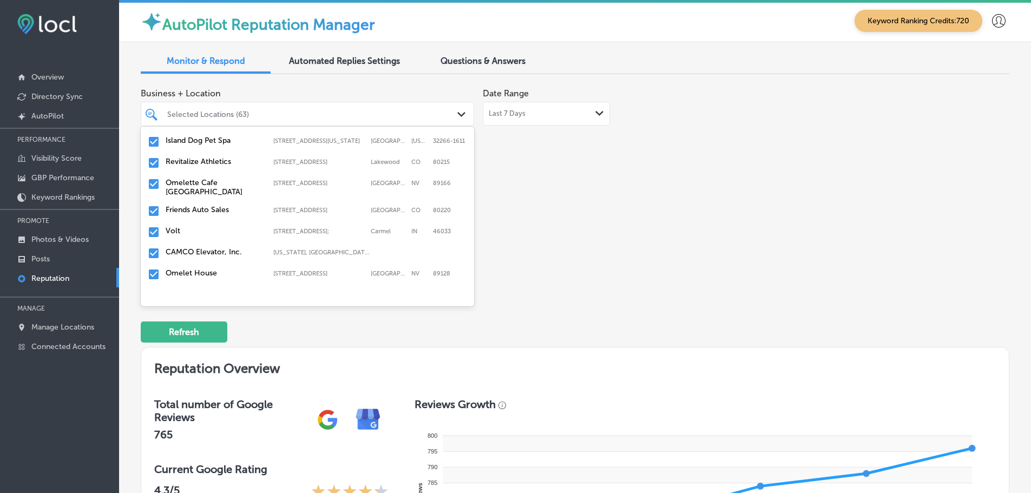
scroll to position [704, 0]
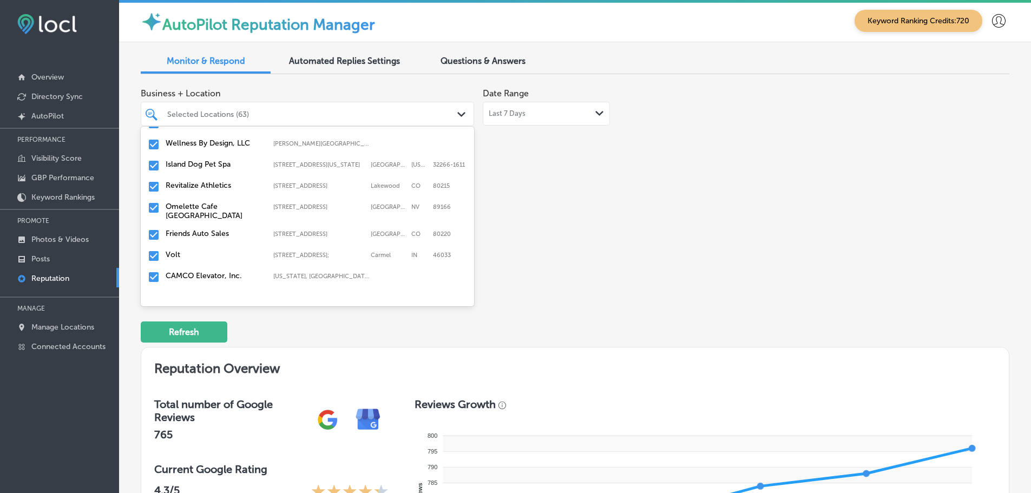
click at [199, 188] on label "Revitalize Athletics" at bounding box center [214, 185] width 97 height 9
click at [182, 212] on label "Friends Auto Sales" at bounding box center [214, 212] width 97 height 9
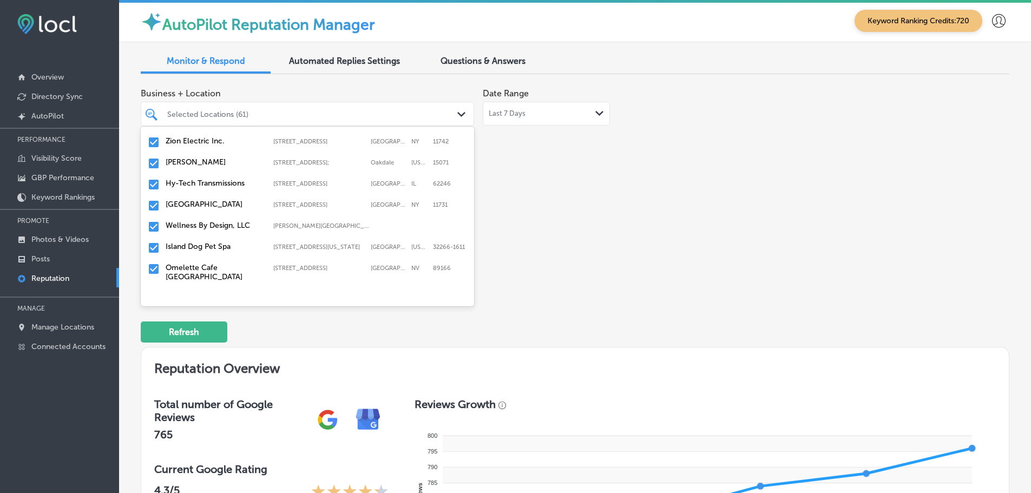
scroll to position [675, 0]
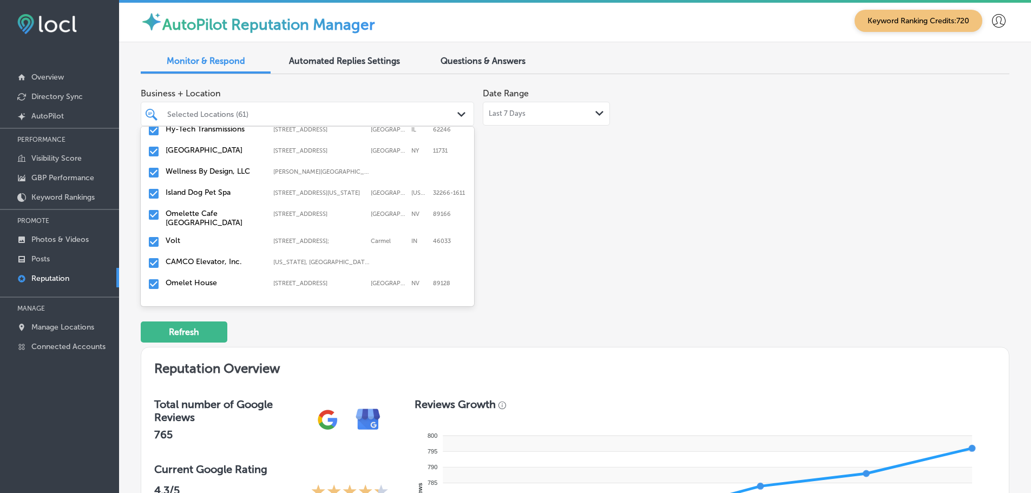
click at [178, 240] on label "Volt" at bounding box center [214, 240] width 97 height 9
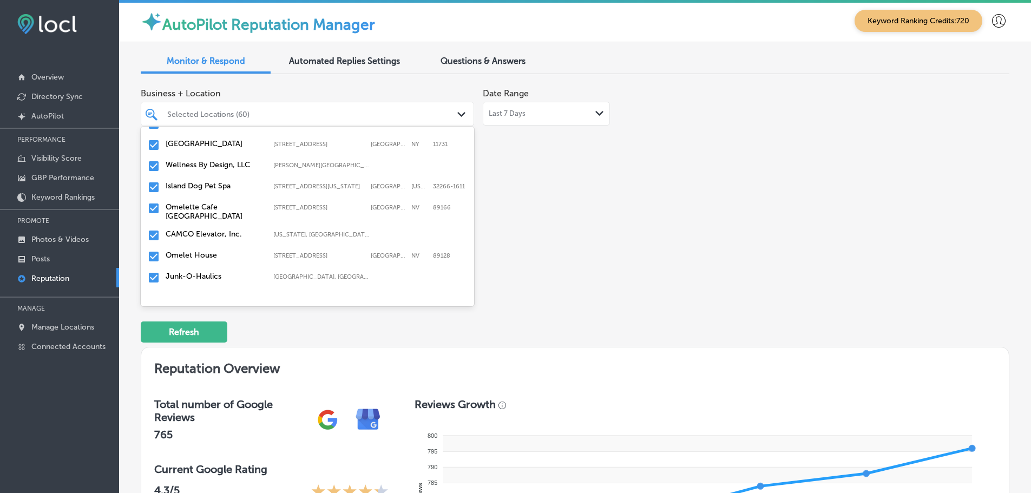
scroll to position [704, 0]
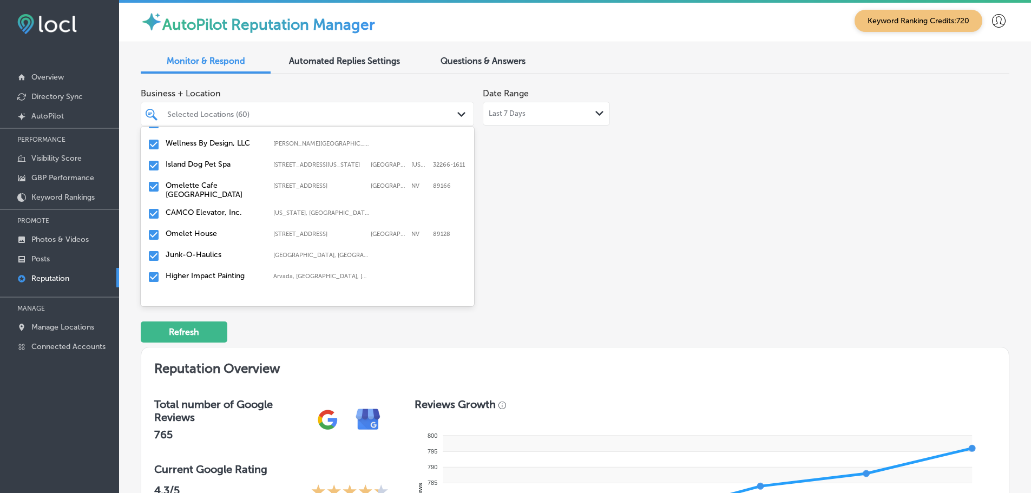
click at [192, 213] on label "CAMCO Elevator, Inc." at bounding box center [214, 212] width 97 height 9
click at [191, 213] on label "Omelet House" at bounding box center [214, 212] width 97 height 9
click at [191, 213] on label "Junk-O-Haulics" at bounding box center [214, 212] width 97 height 9
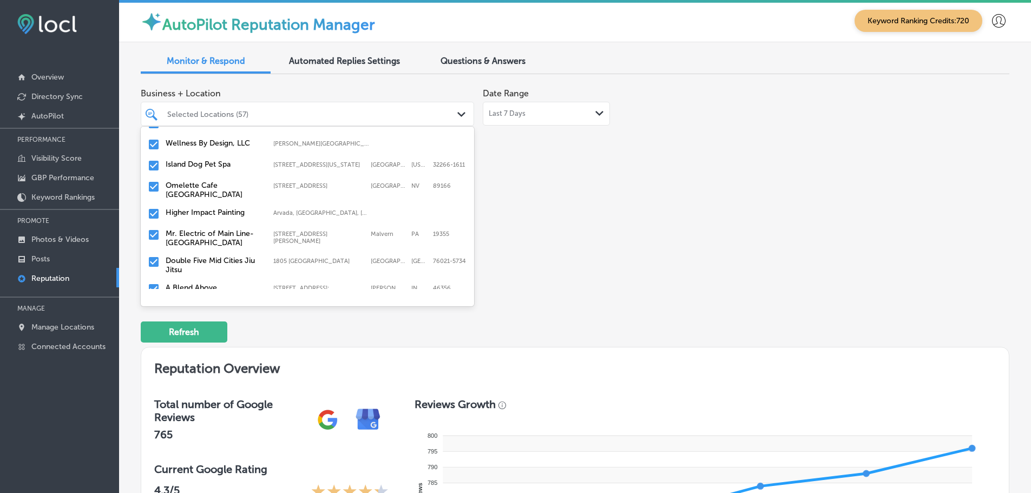
click at [182, 232] on label "Mr. Electric of Main Line-[GEOGRAPHIC_DATA]" at bounding box center [214, 238] width 97 height 18
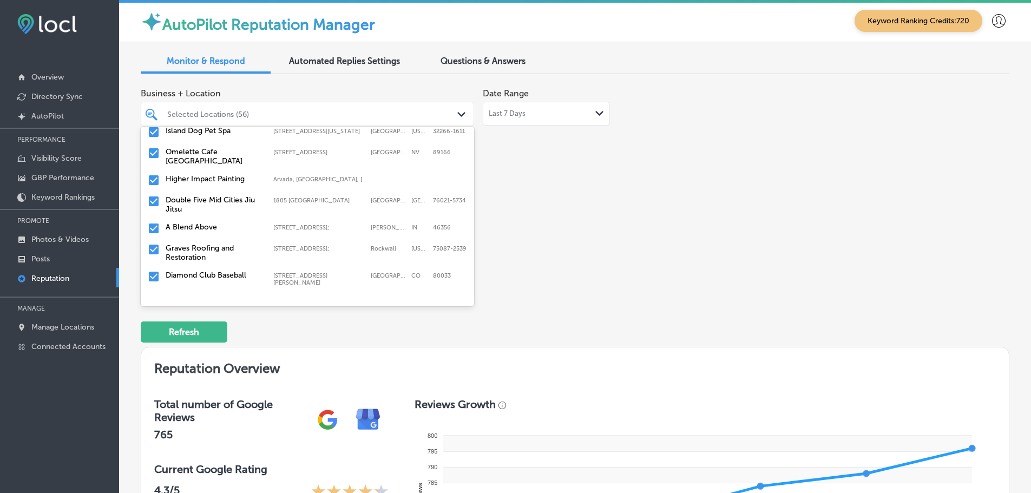
scroll to position [758, 0]
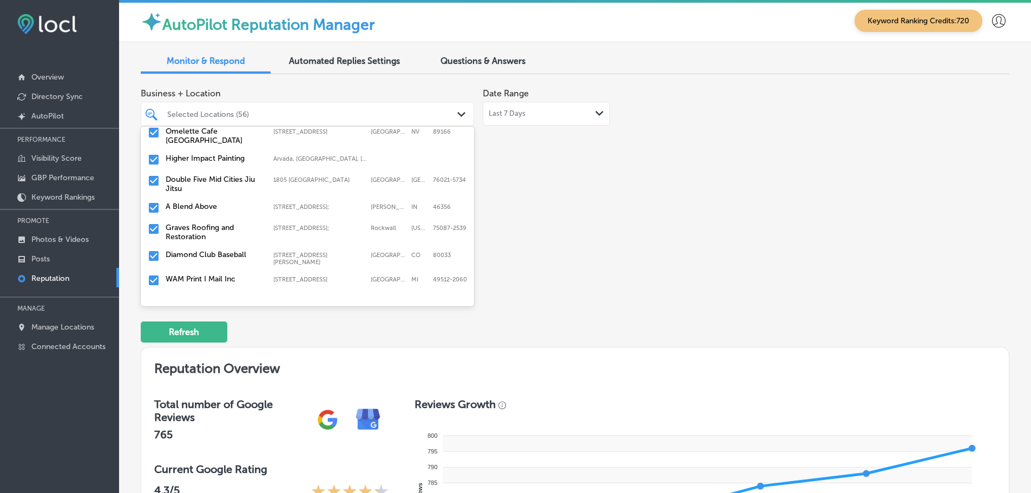
click at [190, 188] on label "Double Five Mid Cities Jiu Jitsu" at bounding box center [214, 184] width 97 height 18
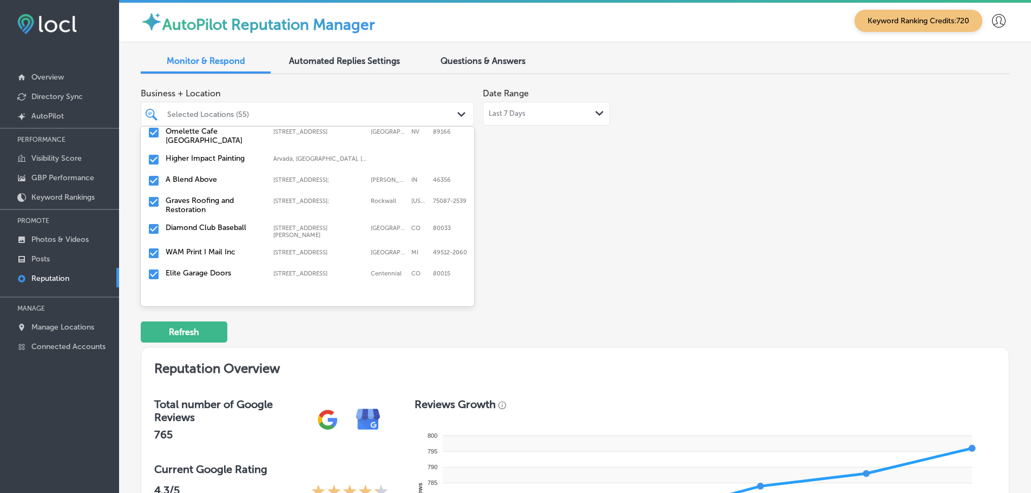
click at [185, 205] on label "Graves Roofing and Restoration" at bounding box center [214, 205] width 97 height 18
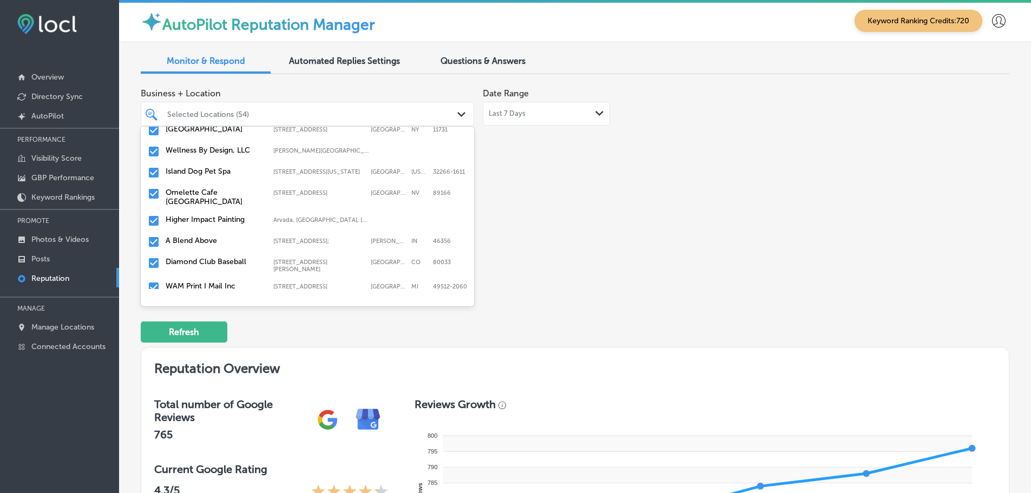
scroll to position [704, 0]
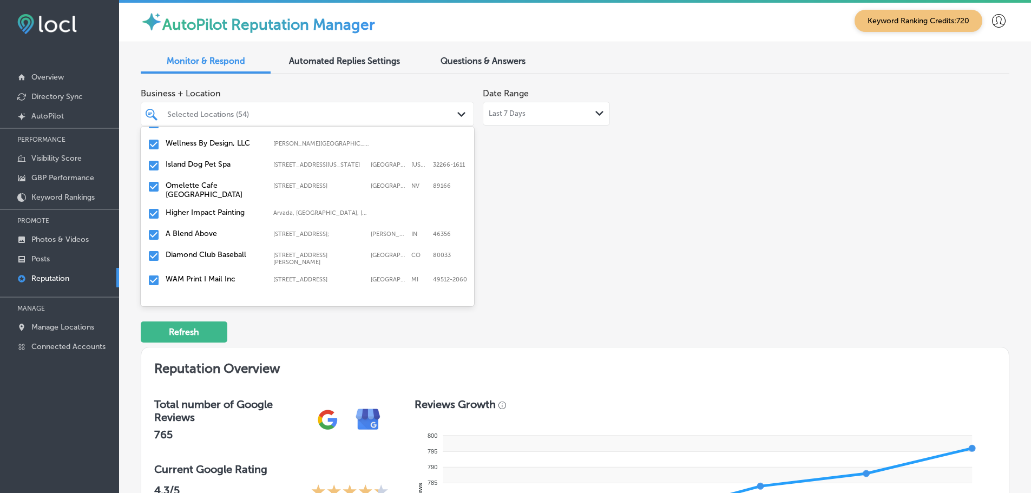
click at [208, 254] on label "Diamond Club Baseball" at bounding box center [214, 254] width 97 height 9
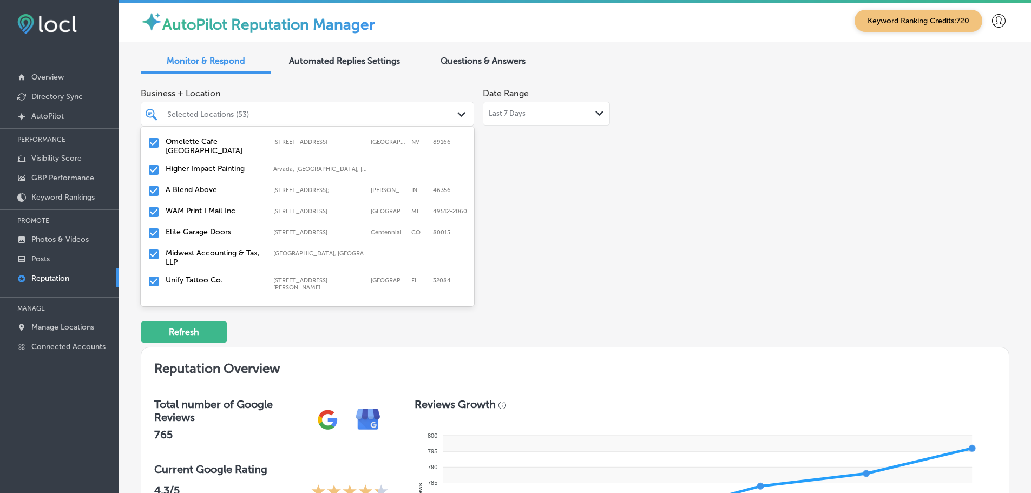
scroll to position [758, 0]
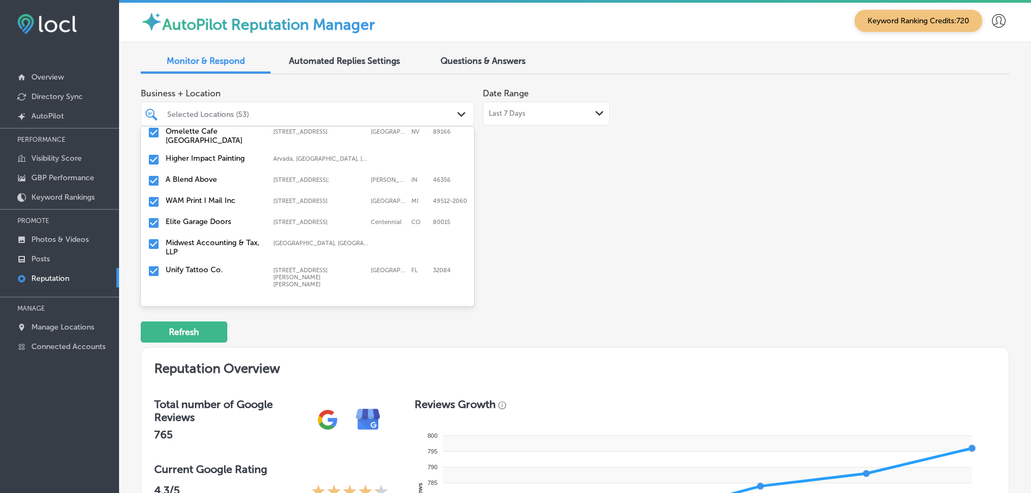
click at [208, 219] on label "Elite Garage Doors" at bounding box center [214, 221] width 97 height 9
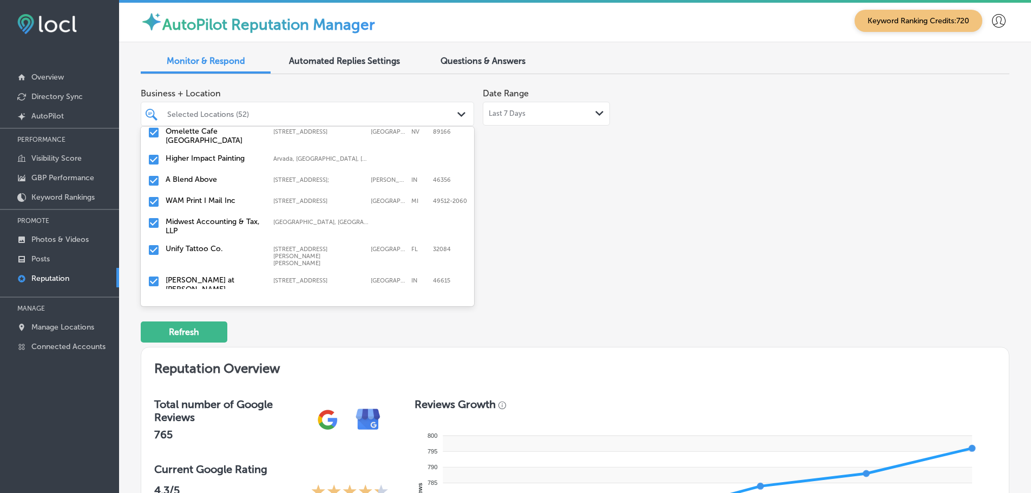
click at [205, 220] on label "Midwest Accounting & Tax, LLP" at bounding box center [214, 226] width 97 height 18
click at [209, 218] on label "Unify Tattoo Co." at bounding box center [214, 221] width 97 height 9
click at [208, 222] on label "[PERSON_NAME] at [PERSON_NAME]" at bounding box center [214, 226] width 97 height 18
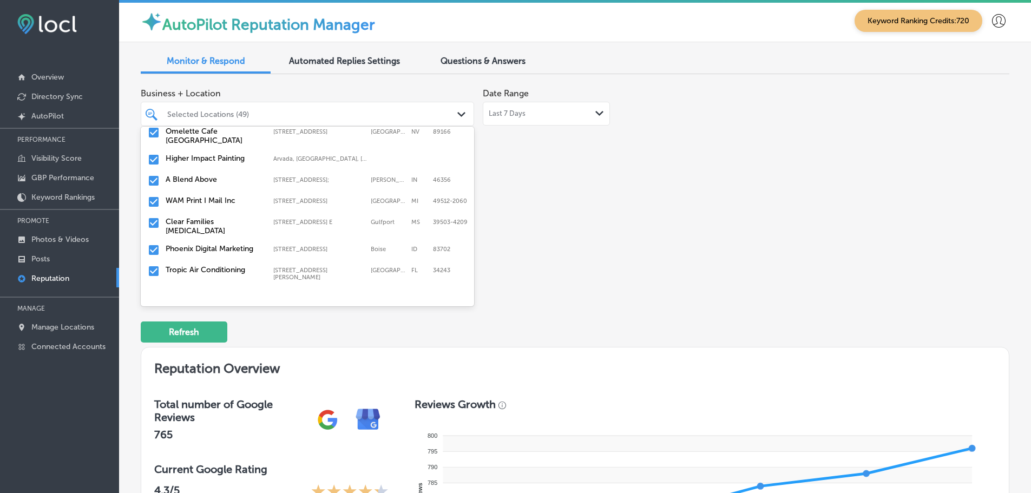
click at [200, 222] on label "Clear Families [MEDICAL_DATA]" at bounding box center [214, 226] width 97 height 18
click at [208, 220] on label "Phoenix Digital Marketing" at bounding box center [214, 221] width 97 height 9
click at [208, 219] on label "Tropic Air Conditioning" at bounding box center [214, 221] width 97 height 9
click at [201, 220] on label "Pro Service Electric" at bounding box center [214, 221] width 97 height 9
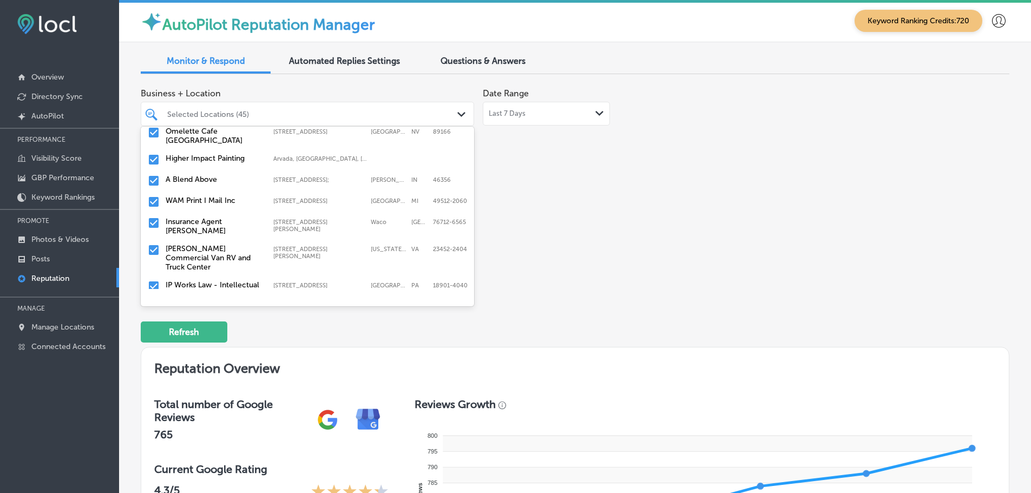
click at [213, 224] on label "Insurance Agent [PERSON_NAME]" at bounding box center [214, 226] width 97 height 18
click at [211, 225] on label "[PERSON_NAME] Commercial Van RV and Truck Center" at bounding box center [214, 231] width 97 height 28
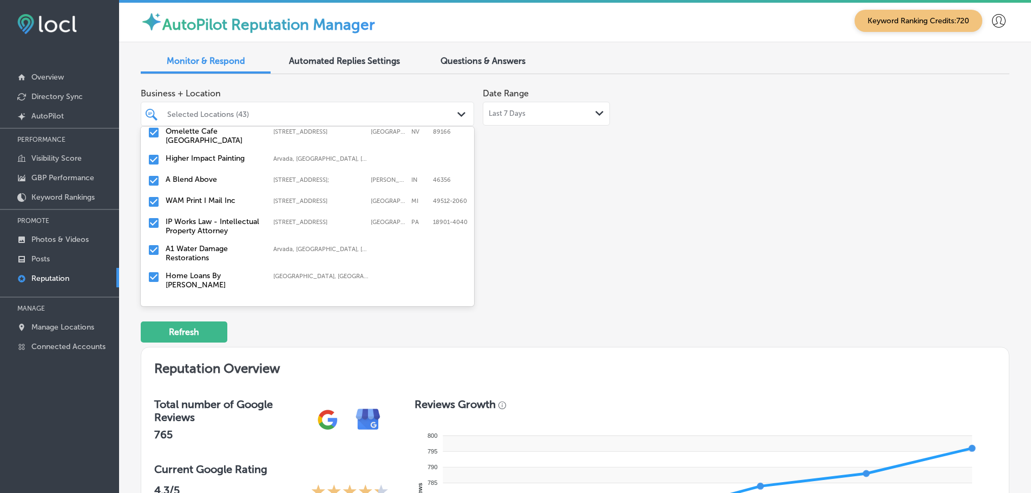
click at [211, 225] on label "IP Works Law - Intellectual Property Attorney" at bounding box center [214, 226] width 97 height 18
click at [202, 257] on div "Home Loans By [PERSON_NAME], [GEOGRAPHIC_DATA], [GEOGRAPHIC_DATA] | [GEOGRAPHIC…" at bounding box center [307, 253] width 325 height 23
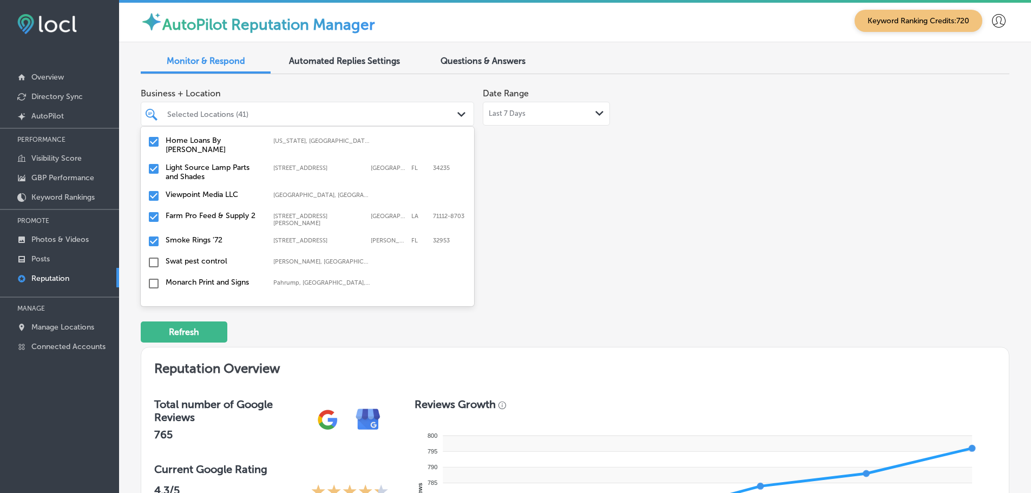
scroll to position [812, 0]
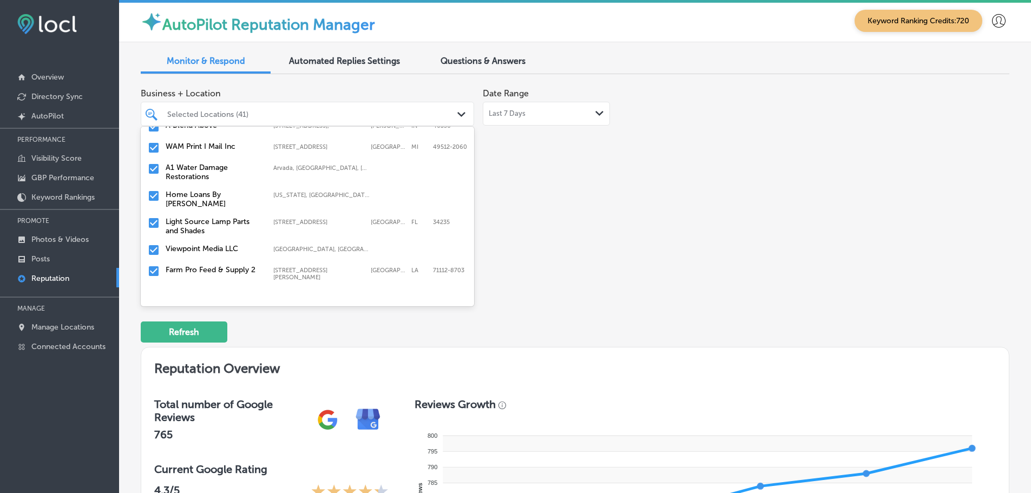
click at [212, 196] on label "Home Loans By [PERSON_NAME]" at bounding box center [214, 199] width 97 height 18
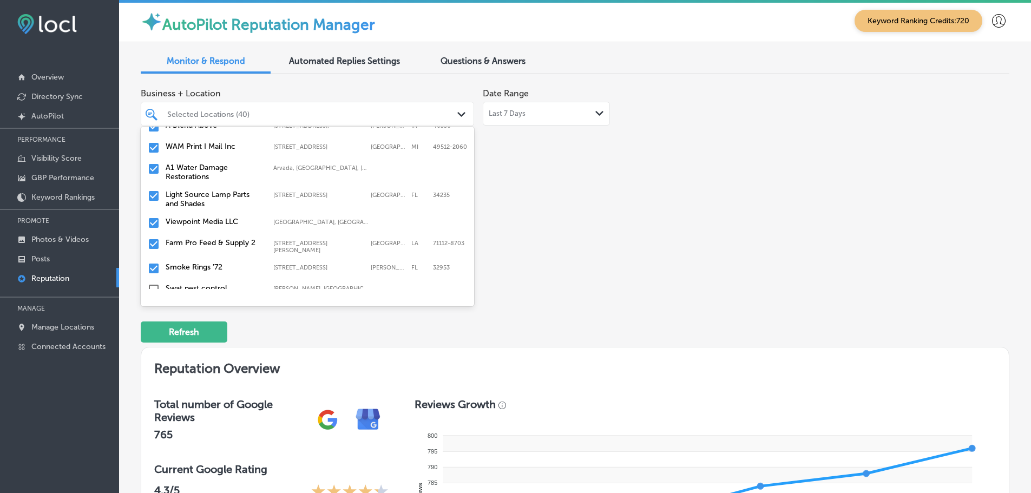
click at [207, 243] on label "Farm Pro Feed & Supply 2" at bounding box center [214, 242] width 97 height 9
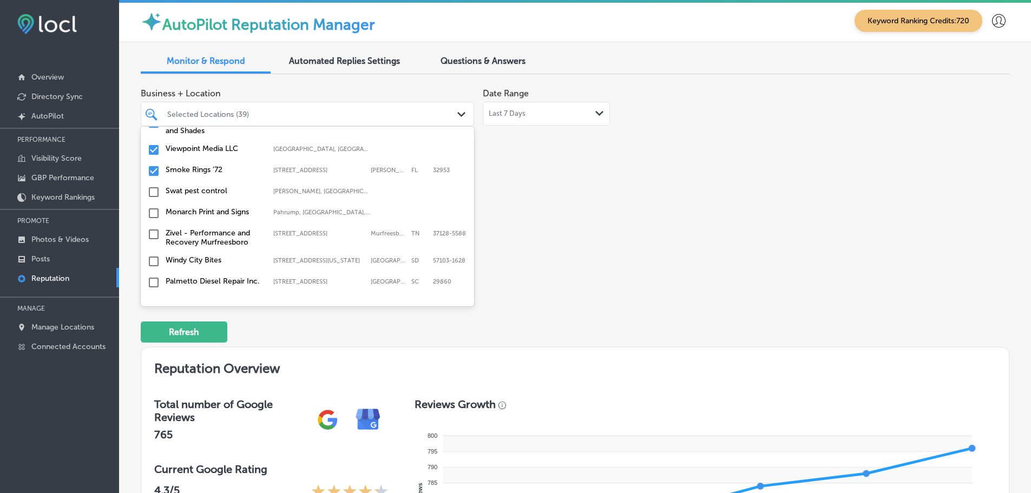
scroll to position [866, 0]
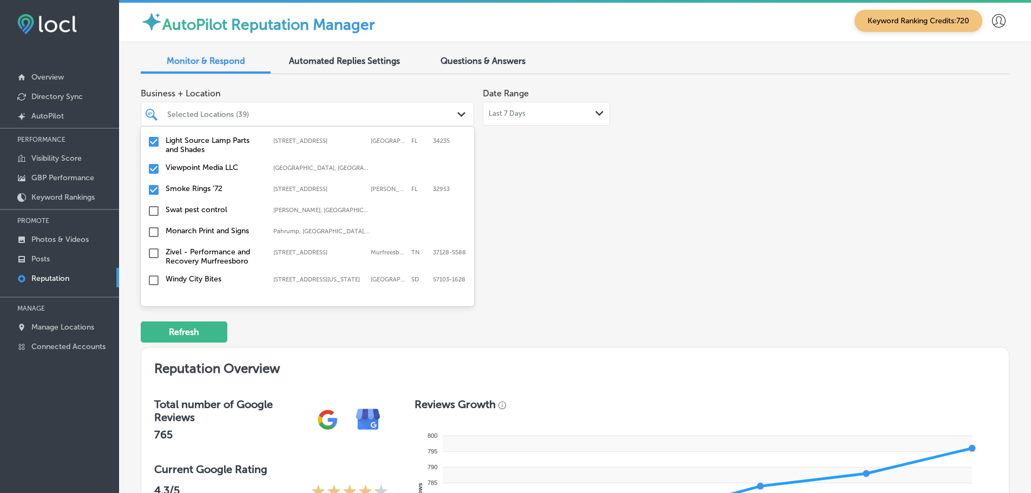
click at [200, 187] on label "Smoke Rings '72" at bounding box center [214, 188] width 97 height 9
type textarea "x"
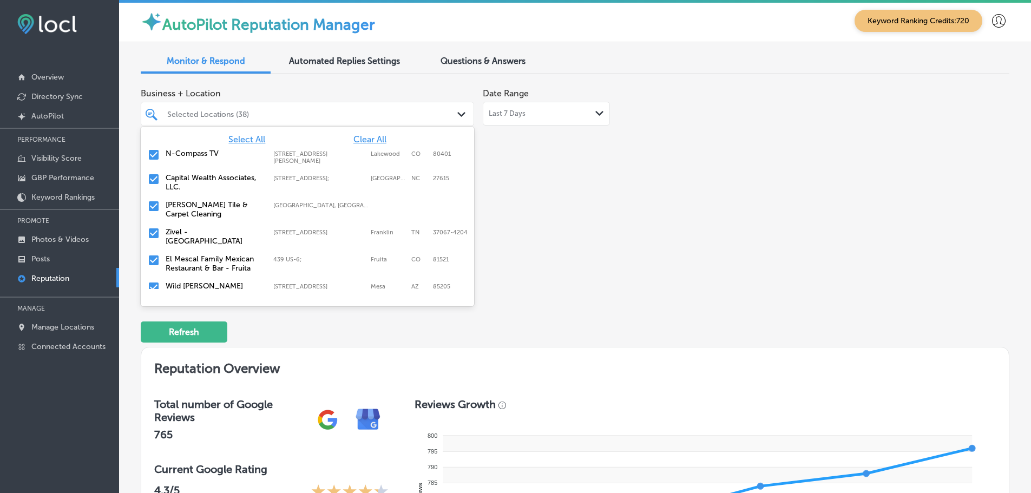
click at [664, 183] on div "Business + Location option [STREET_ADDRESS]. [STREET_ADDRESS]. 132 results avai…" at bounding box center [575, 185] width 869 height 204
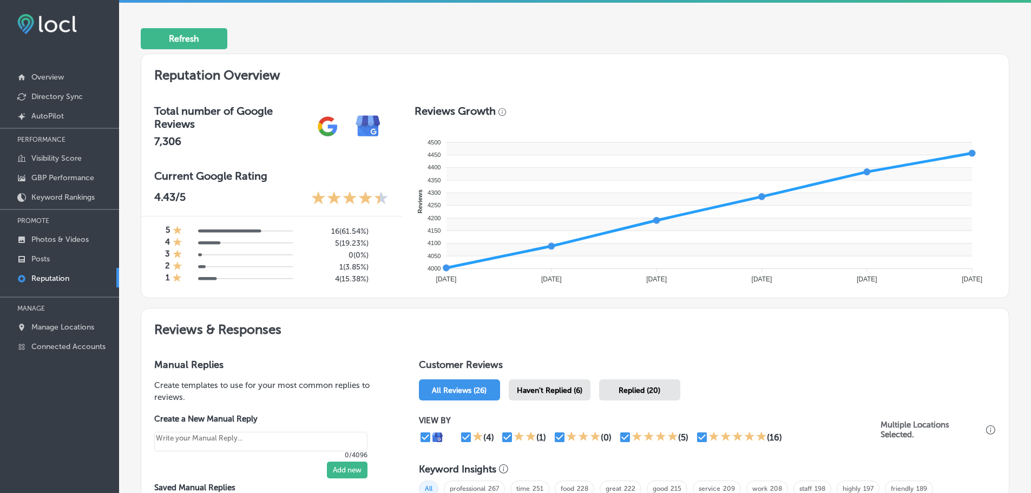
scroll to position [433, 0]
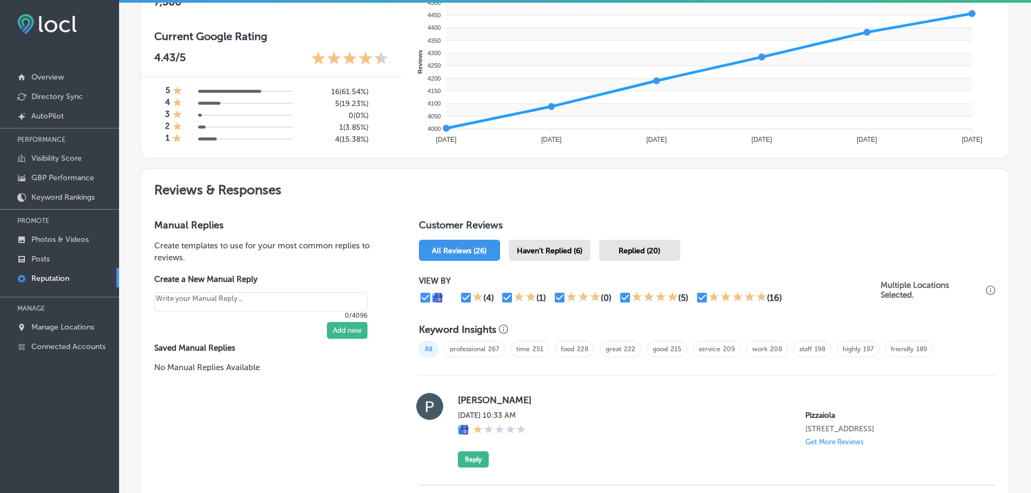
click at [551, 255] on span "Haven't Replied (6)" at bounding box center [549, 250] width 65 height 9
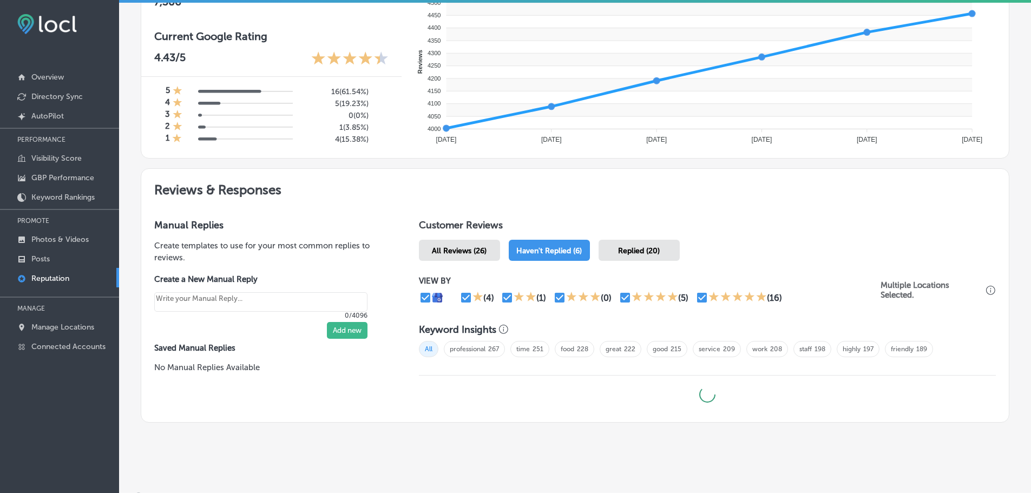
type textarea "x"
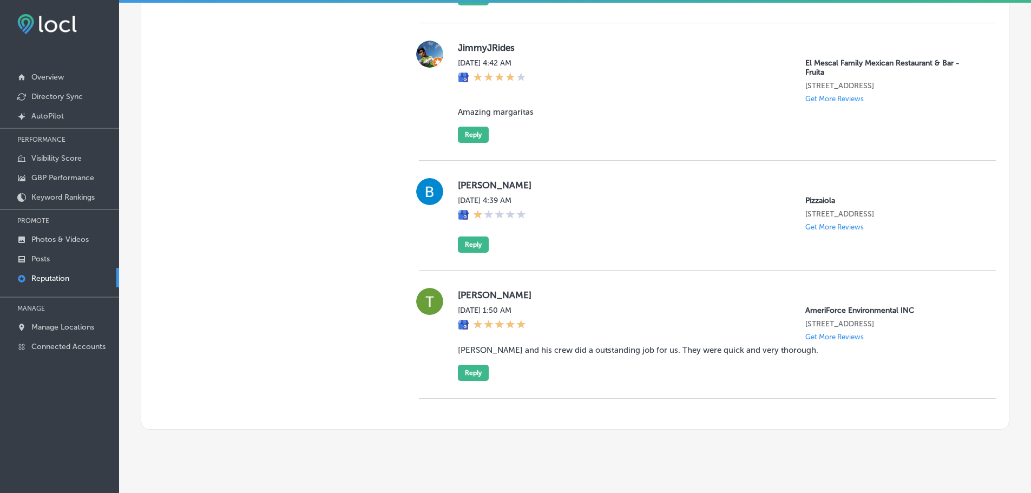
scroll to position [1108, 0]
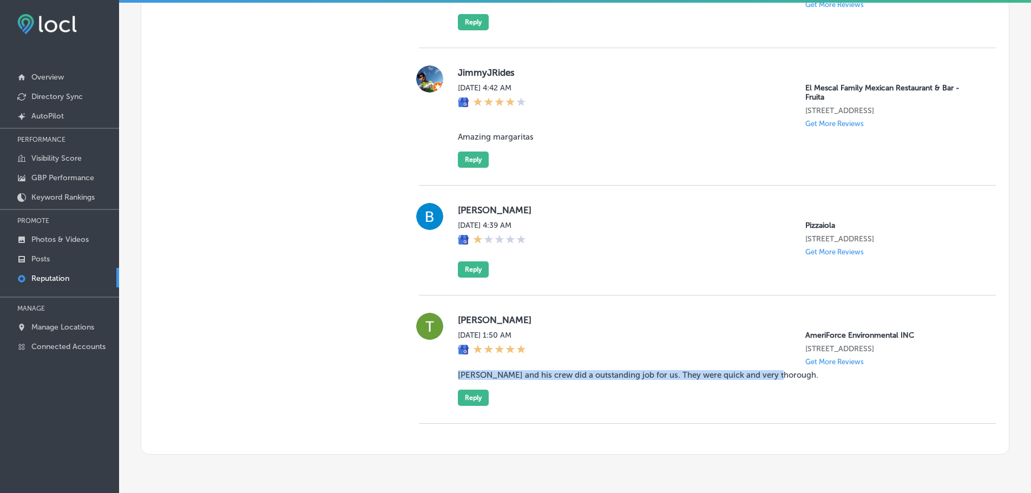
drag, startPoint x: 455, startPoint y: 384, endPoint x: 784, endPoint y: 378, distance: 329.7
click at [793, 378] on div "[PERSON_NAME] [DATE] 1:50 AM AmeriForce Environmental INC [STREET_ADDRESS] Get …" at bounding box center [707, 359] width 577 height 93
click at [463, 404] on button "Reply" at bounding box center [473, 398] width 31 height 16
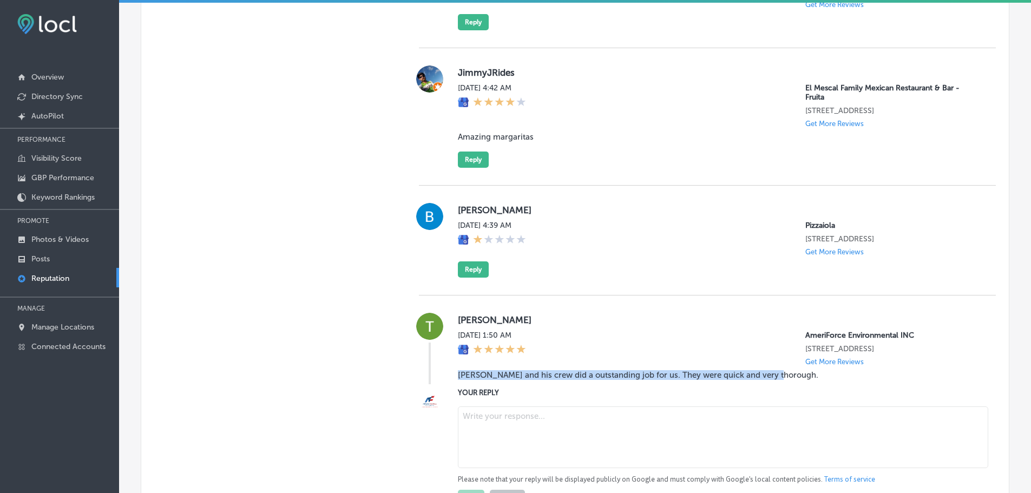
click at [530, 432] on textarea at bounding box center [723, 437] width 530 height 62
paste textarea "Thank you for your great feedback! We’re so glad [PERSON_NAME] and his crew wer…"
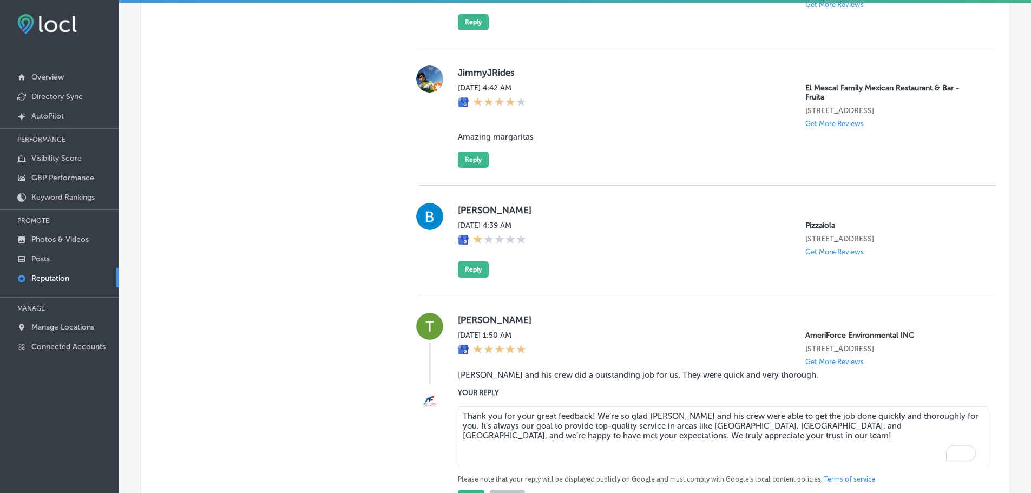
click at [589, 427] on textarea "Thank you for your great feedback! We’re so glad [PERSON_NAME] and his crew wer…" at bounding box center [723, 437] width 530 height 62
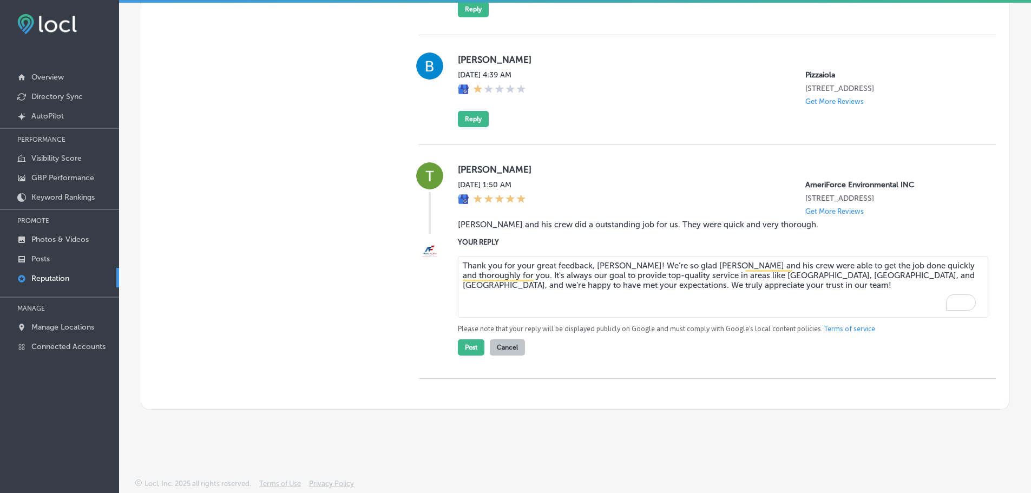
scroll to position [1268, 0]
type textarea "Thank you for your great feedback, [PERSON_NAME]! We’re so glad [PERSON_NAME] a…"
click at [464, 351] on button "Post" at bounding box center [471, 347] width 27 height 16
type textarea "x"
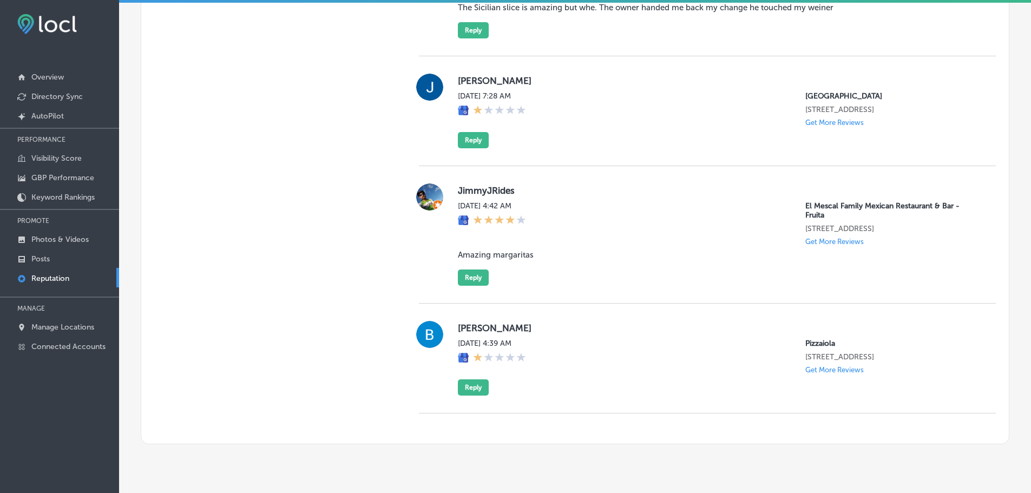
scroll to position [971, 0]
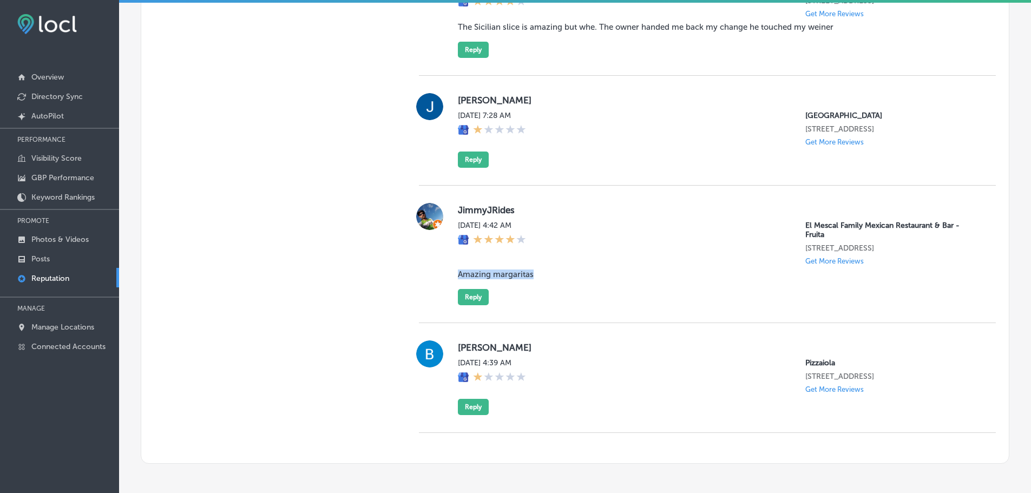
drag, startPoint x: 449, startPoint y: 274, endPoint x: 535, endPoint y: 278, distance: 86.7
click at [535, 278] on div "JimmyJRides [DATE] 4:42 AM El Mescal Family Mexican Restaurant & Bar - Fruita […" at bounding box center [707, 254] width 577 height 102
copy blockquote "Amazing margaritas"
click at [475, 296] on button "Reply" at bounding box center [473, 297] width 31 height 16
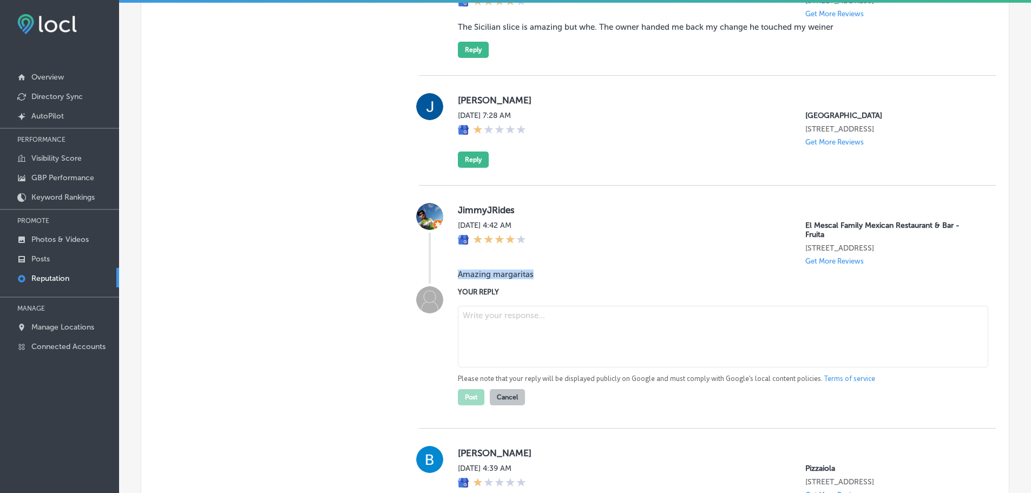
click at [510, 329] on textarea at bounding box center [723, 337] width 530 height 62
paste textarea "Thank you, [Reviewer’s Name], for the great review! We’re glad you enjoyed our …"
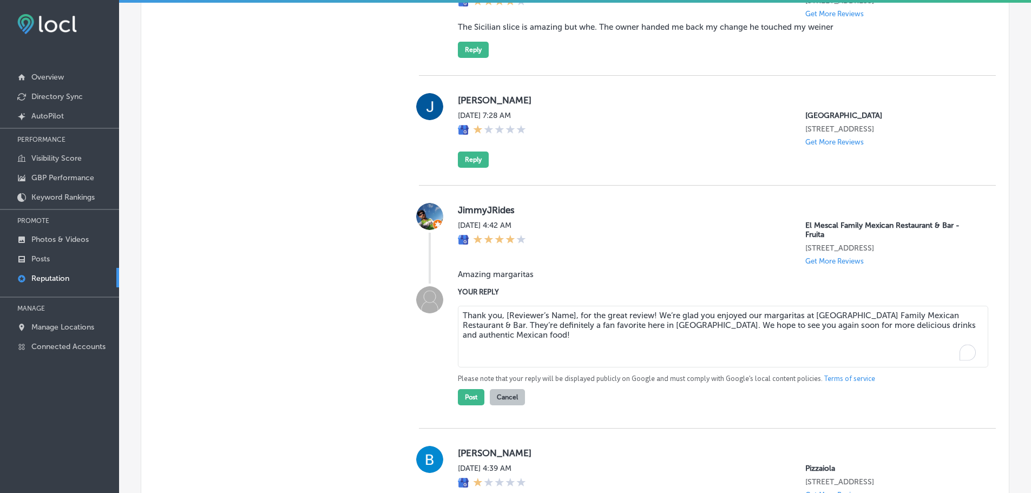
drag, startPoint x: 573, startPoint y: 314, endPoint x: 565, endPoint y: 311, distance: 8.7
click at [547, 313] on textarea "Thank you, [Reviewer’s Name], for the great review! We’re glad you enjoyed our …" at bounding box center [723, 337] width 530 height 62
click at [573, 313] on textarea "Thank you, [Reviewer’s Name], for the great review! We’re glad you enjoyed our …" at bounding box center [723, 337] width 530 height 62
drag, startPoint x: 574, startPoint y: 316, endPoint x: 499, endPoint y: 317, distance: 75.2
click at [499, 317] on textarea "Thank you, [Reviewer’s Name], for the great review! We’re glad you enjoyed our …" at bounding box center [723, 337] width 530 height 62
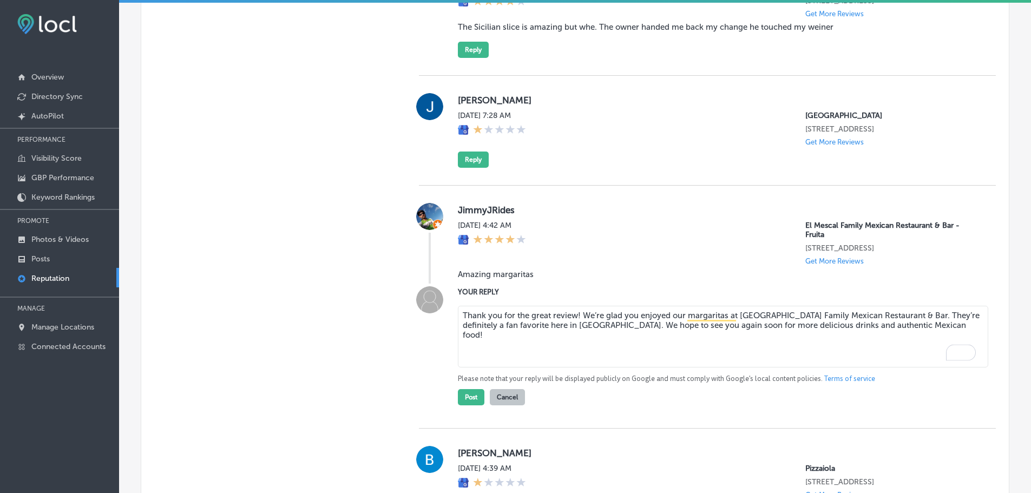
click at [574, 317] on textarea "Thank you for the great review! We’re glad you enjoyed our margaritas at [GEOGR…" at bounding box center [723, 337] width 530 height 62
type textarea "Thank you for the great review, [PERSON_NAME]! We’re glad you enjoyed our marga…"
click at [474, 401] on button "Post" at bounding box center [471, 397] width 27 height 16
type textarea "x"
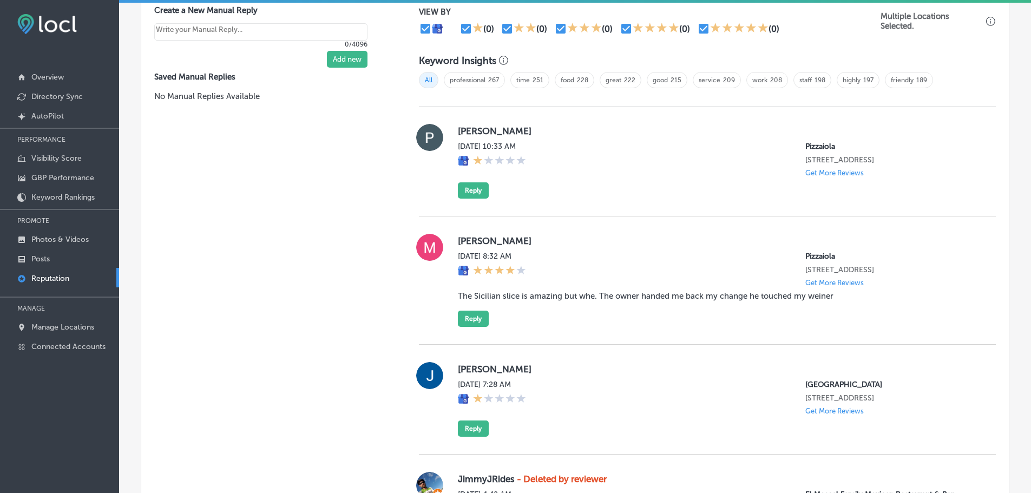
scroll to position [700, 0]
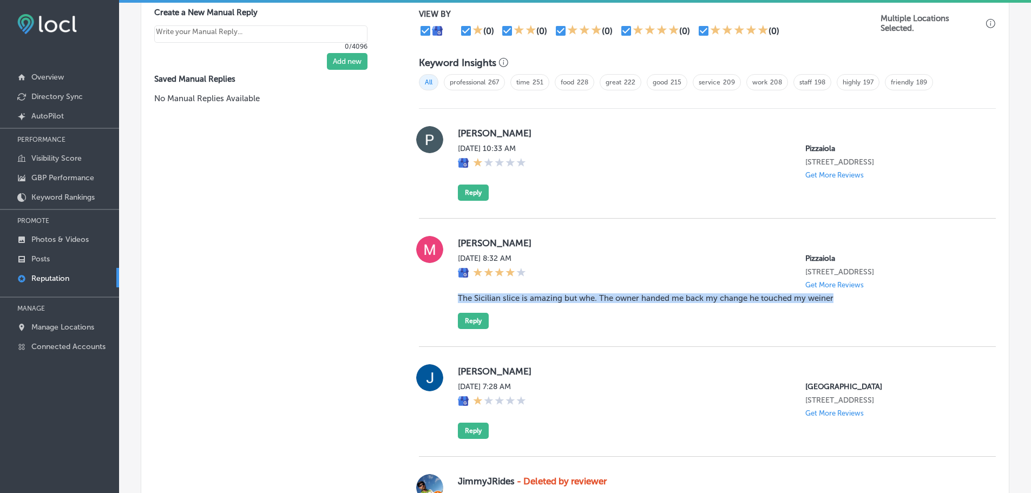
drag, startPoint x: 449, startPoint y: 298, endPoint x: 833, endPoint y: 297, distance: 383.7
click at [833, 297] on div "[PERSON_NAME] [DATE] 8:32 AM Pizzaiola [STREET_ADDRESS] Get More Reviews The Si…" at bounding box center [707, 282] width 577 height 93
copy blockquote "The Sicilian slice is amazing but whe. The owner handed me back my change he to…"
click at [414, 294] on div "Customer Reviews All Reviews (26) Haven't Replied (6) Replied (20) VIEW BY (0) …" at bounding box center [707, 336] width 603 height 795
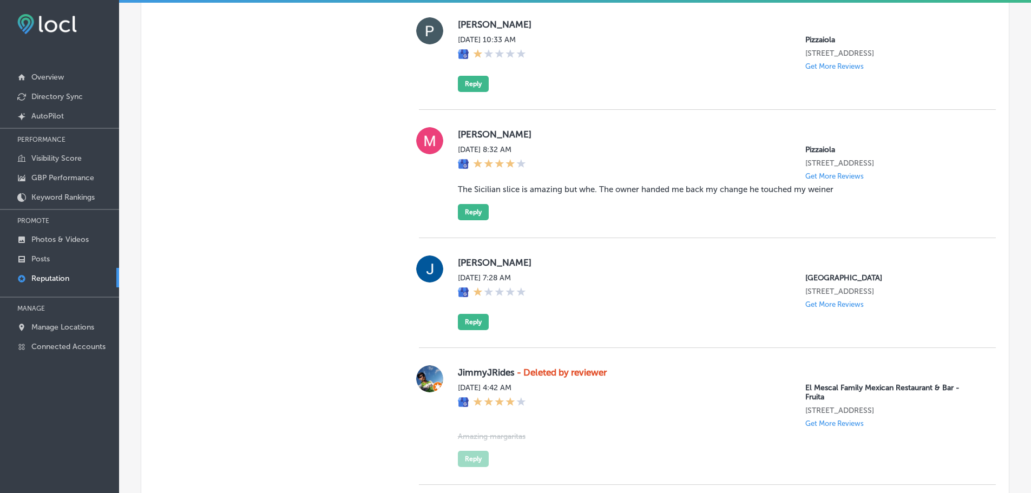
scroll to position [754, 0]
